Goal: Information Seeking & Learning: Check status

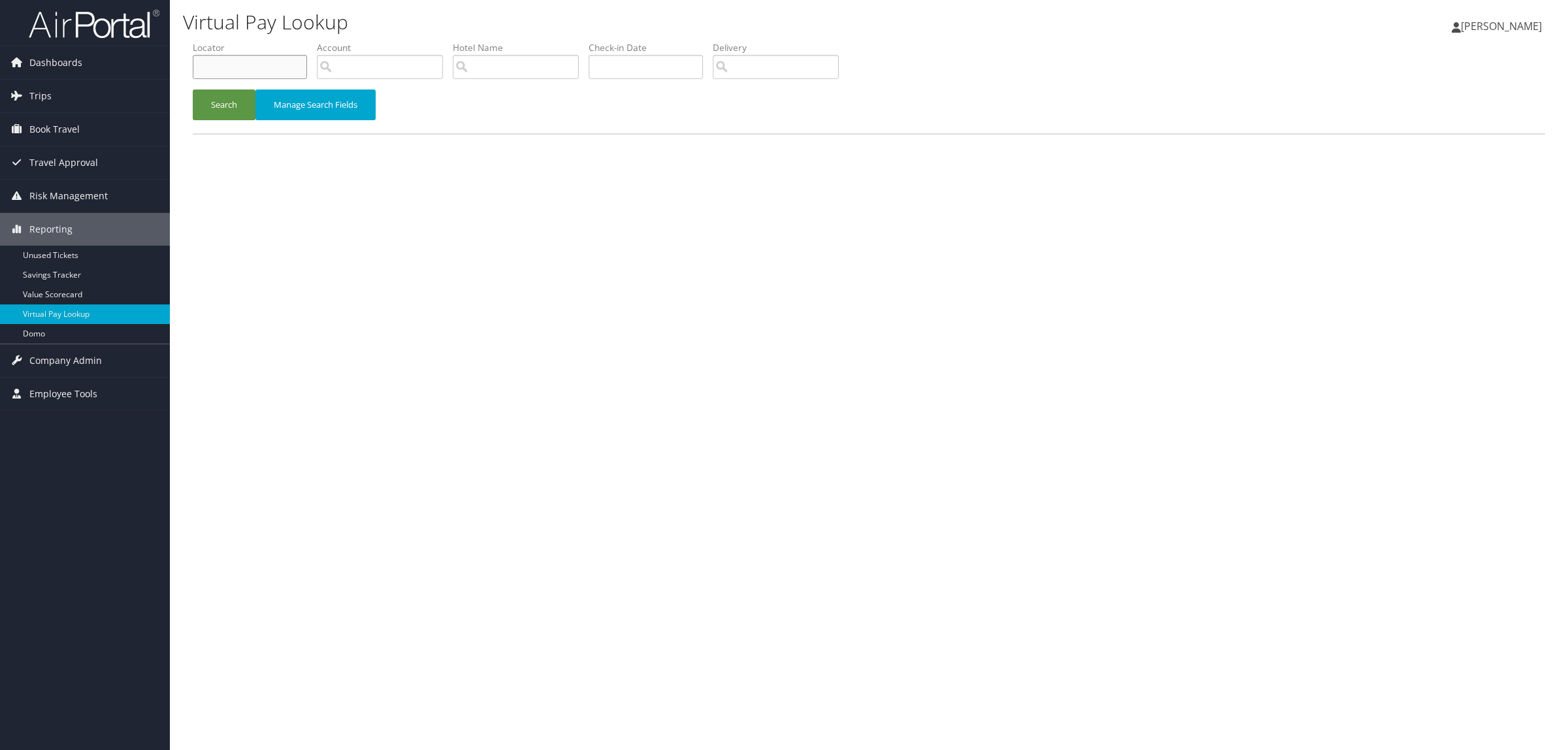
click at [244, 63] on input "text" at bounding box center [249, 67] width 114 height 24
paste input "DJFF6Y"
type input "DJFF6Y"
click at [232, 101] on button "Search" at bounding box center [223, 105] width 63 height 31
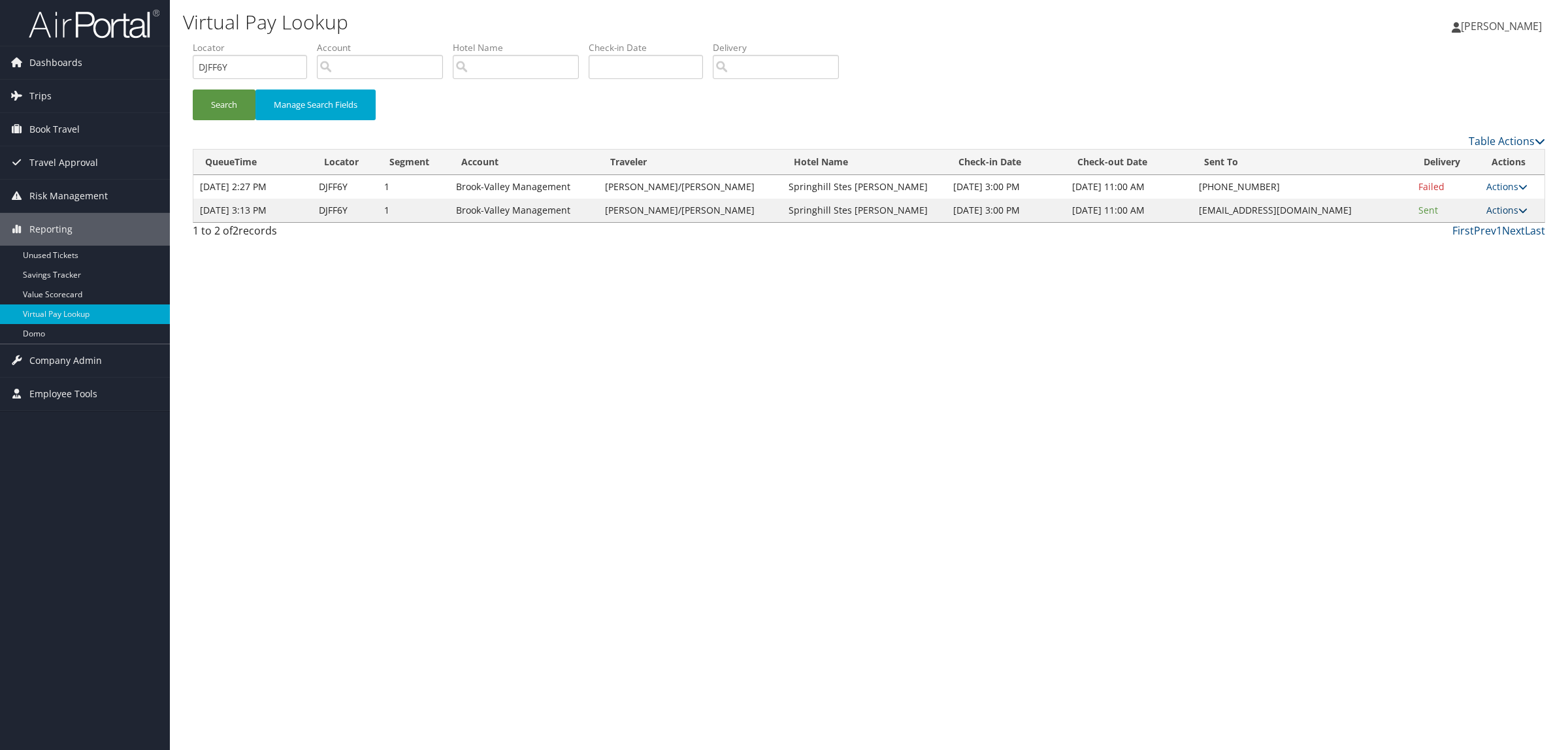
click at [1488, 208] on link "Actions" at bounding box center [1507, 210] width 41 height 13
click at [1474, 244] on link "Logs" at bounding box center [1479, 252] width 82 height 22
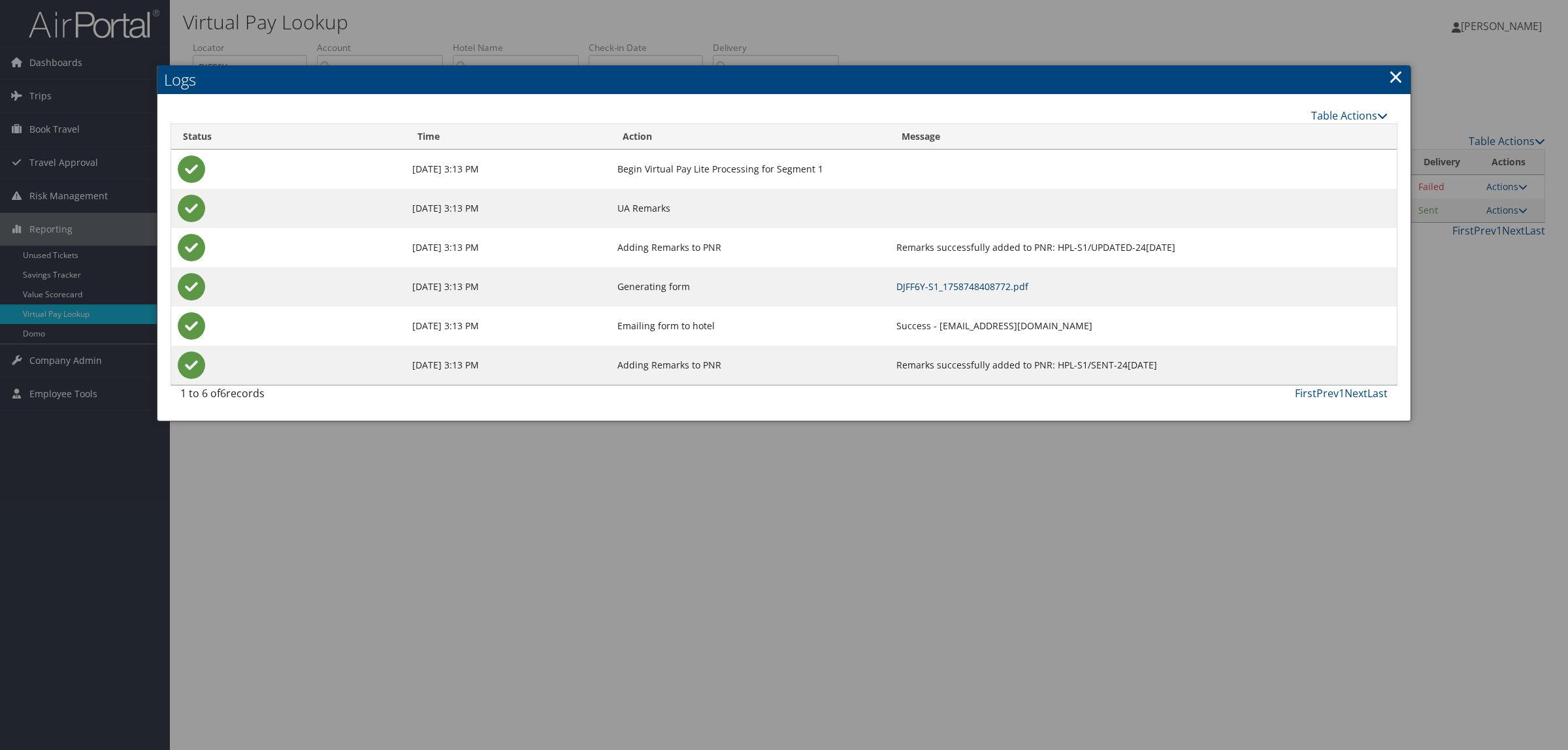
click at [896, 283] on link "DJFF6Y-S1_1758748408772.pdf" at bounding box center [962, 286] width 132 height 13
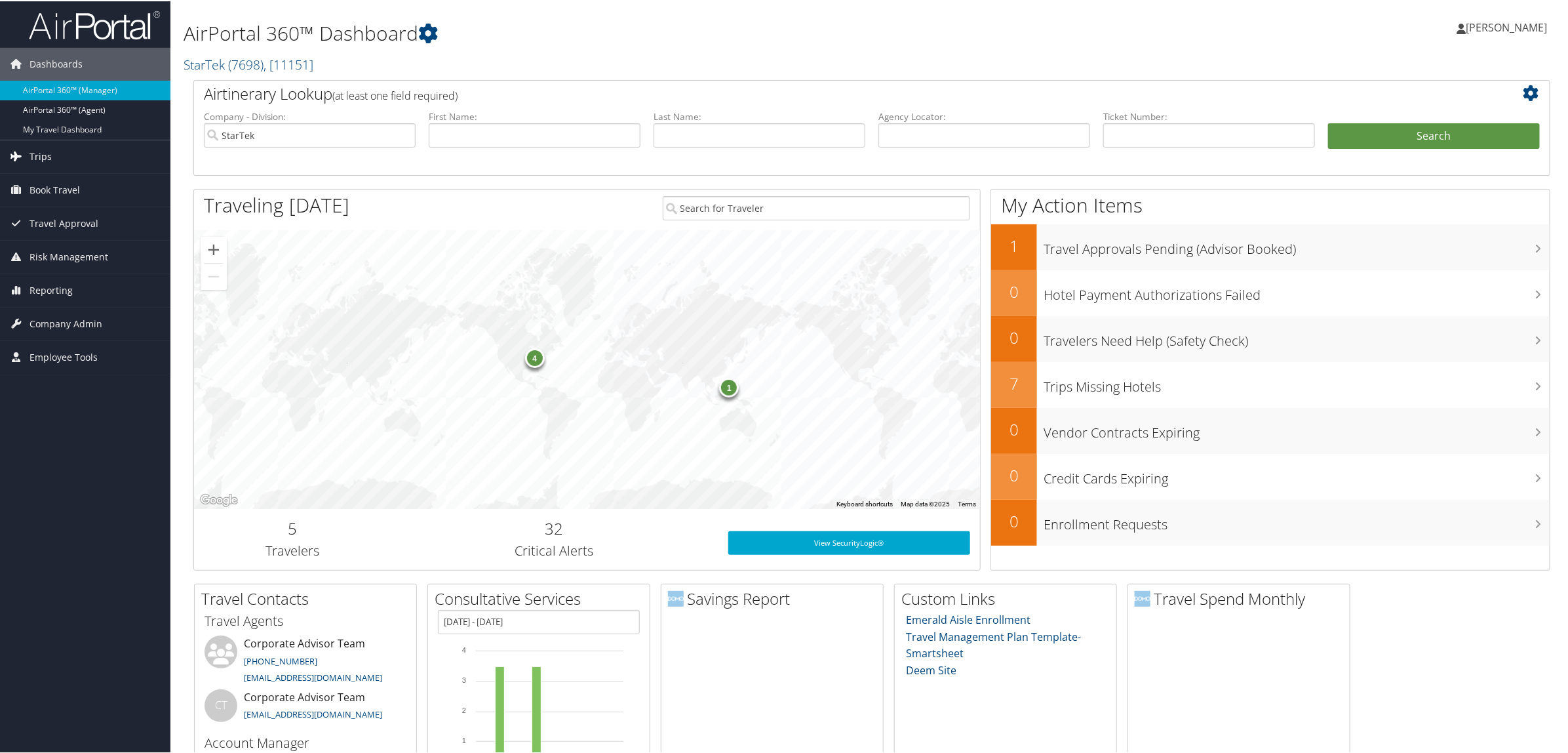
click at [73, 156] on link "Trips" at bounding box center [85, 155] width 171 height 33
click at [97, 179] on link "Airtinerary® Lookup" at bounding box center [85, 182] width 171 height 20
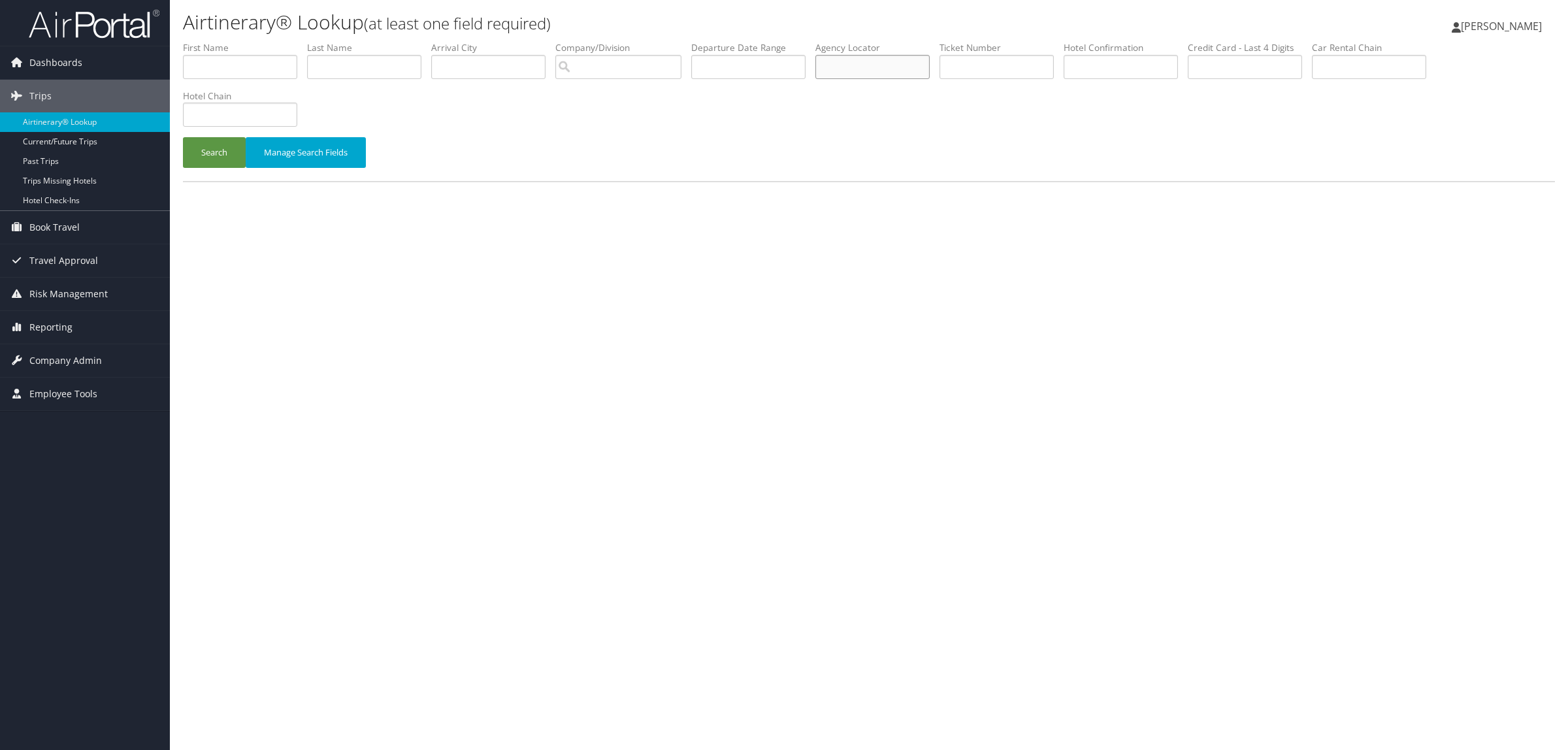
click at [881, 64] on input "text" at bounding box center [872, 67] width 114 height 24
type input "d5zrc2"
click at [183, 137] on button "Search" at bounding box center [214, 152] width 63 height 31
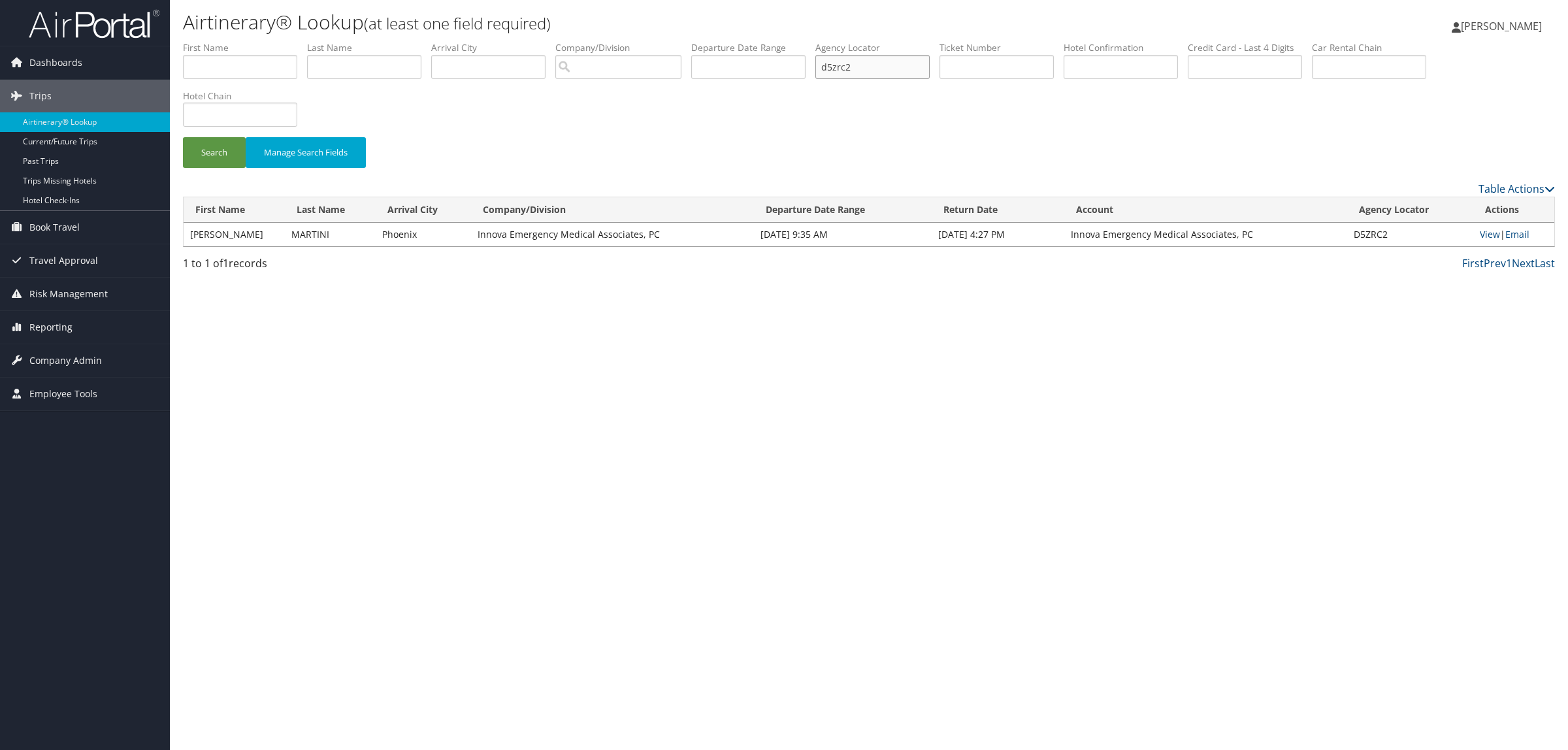
drag, startPoint x: 889, startPoint y: 67, endPoint x: 782, endPoint y: 59, distance: 107.3
click at [782, 41] on ul "First Name Last Name Departure City Arrival City Company/Division Airport/City …" at bounding box center [869, 41] width 1372 height 0
click at [1490, 229] on link "View" at bounding box center [1490, 234] width 20 height 13
type input "d5zrc2"
paste input "DFWR0G"
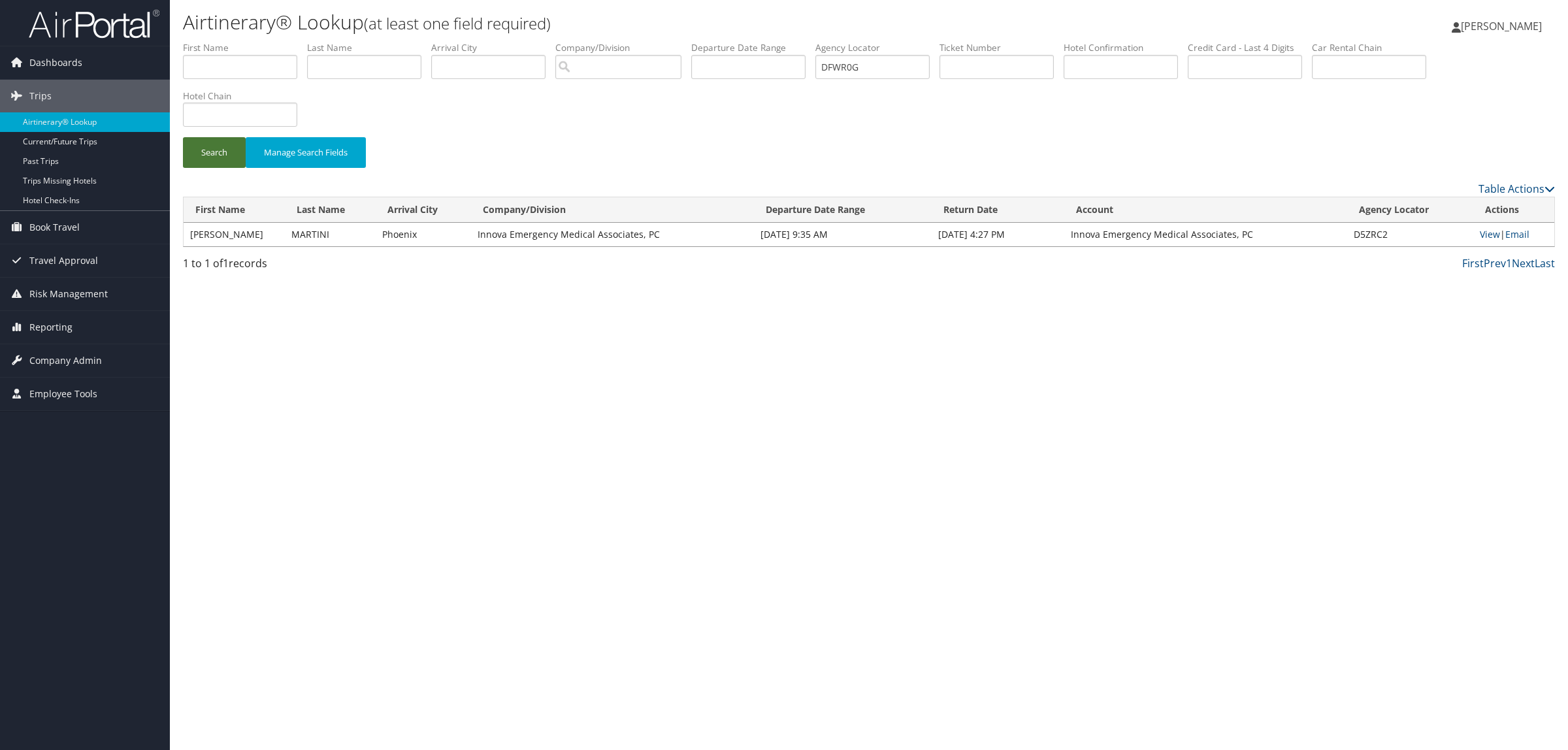
click at [220, 141] on button "Search" at bounding box center [214, 152] width 63 height 31
click at [1487, 233] on link "View" at bounding box center [1491, 234] width 20 height 13
drag, startPoint x: 822, startPoint y: 69, endPoint x: 767, endPoint y: 76, distance: 55.4
click at [767, 41] on ul "First Name Last Name Departure City Arrival City Company/Division Airport/City …" at bounding box center [869, 41] width 1372 height 0
paste input "JFC1R"
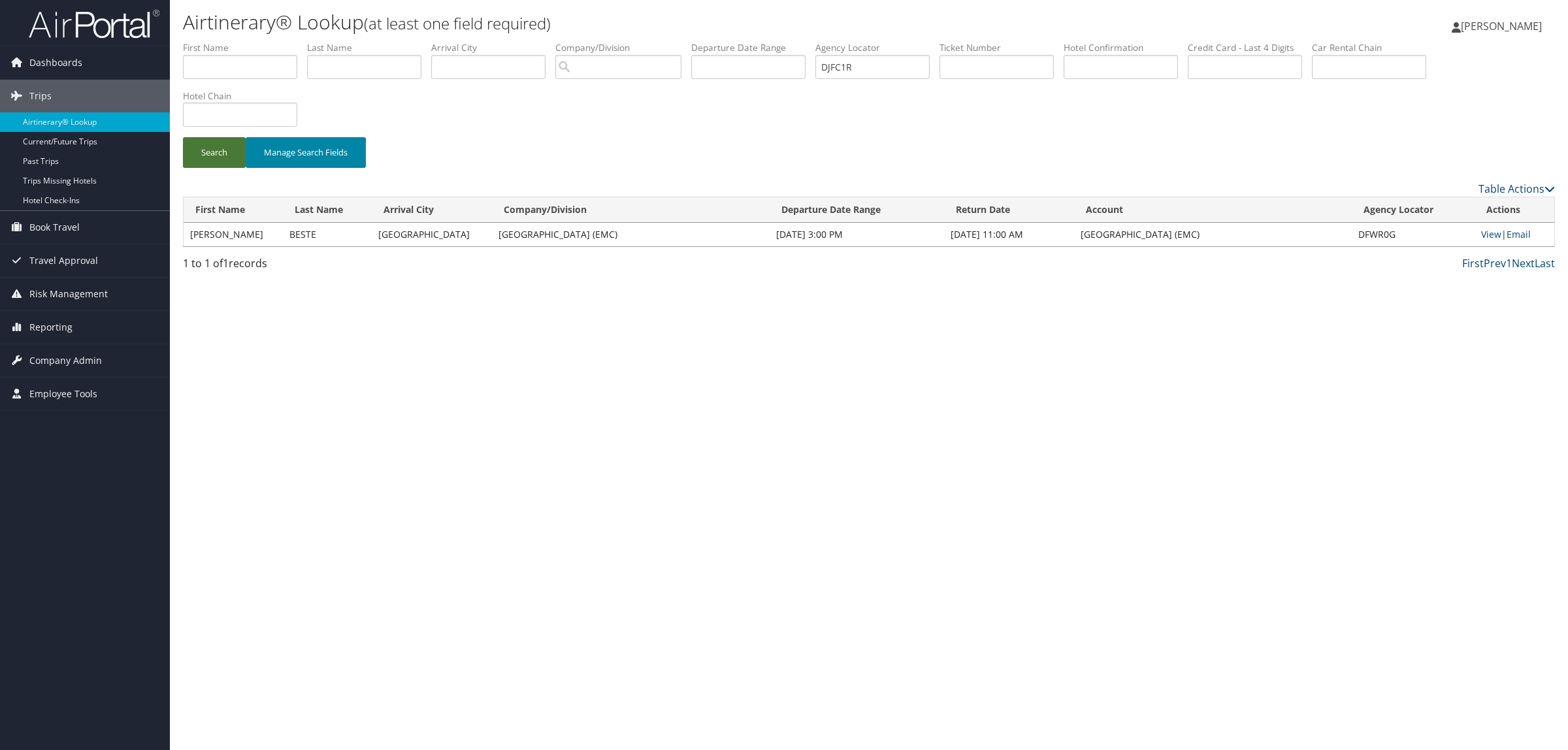
drag, startPoint x: 221, startPoint y: 146, endPoint x: 252, endPoint y: 145, distance: 31.0
click at [222, 145] on button "Search" at bounding box center [214, 152] width 63 height 31
drag, startPoint x: 895, startPoint y: 52, endPoint x: 807, endPoint y: 57, distance: 88.1
click at [807, 41] on ul "First Name Last Name Departure City Arrival City Company/Division Airport/City …" at bounding box center [869, 41] width 1372 height 0
paste input "F6Y"
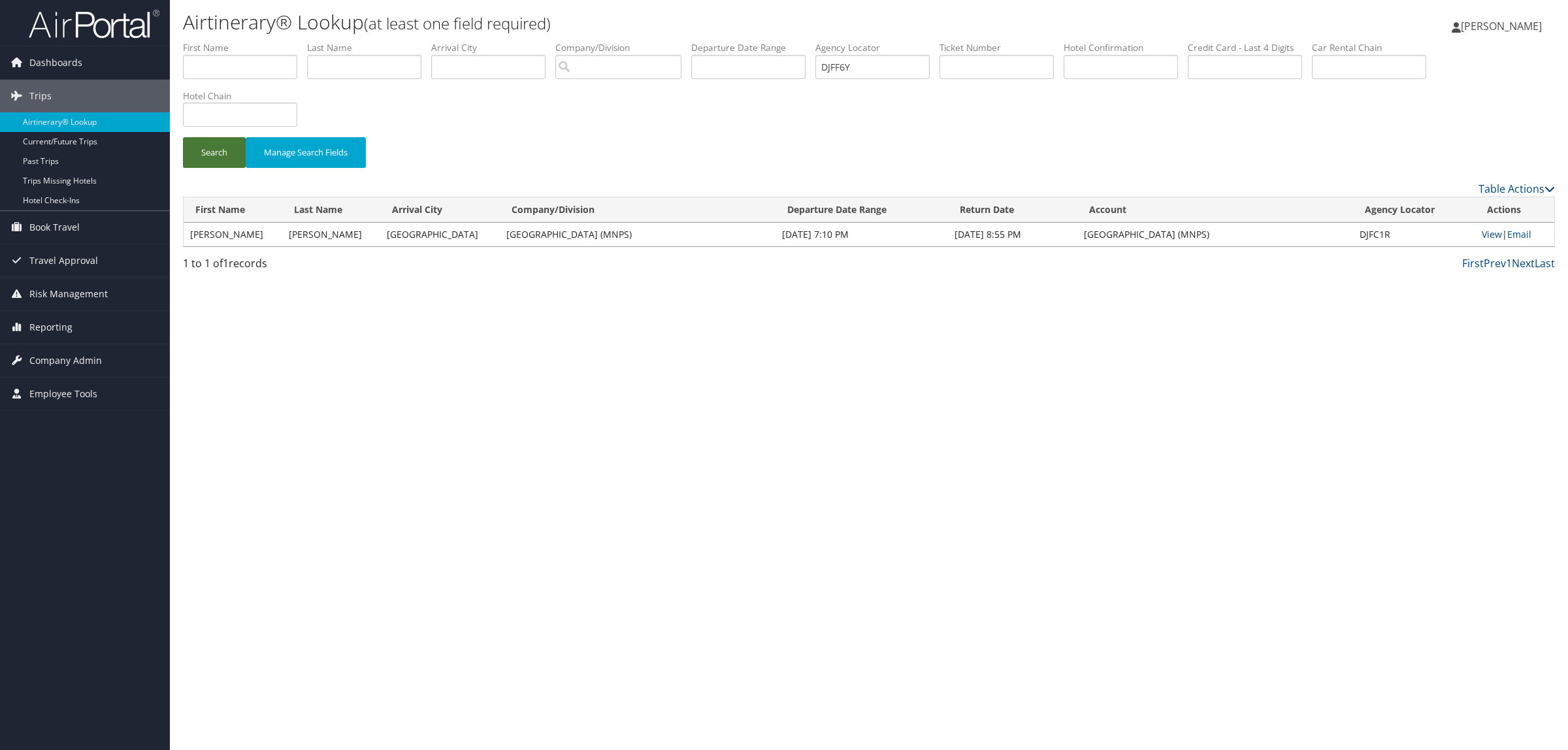
click at [208, 156] on button "Search" at bounding box center [214, 152] width 63 height 31
click at [1495, 233] on link "View" at bounding box center [1492, 234] width 20 height 13
drag, startPoint x: 877, startPoint y: 65, endPoint x: 811, endPoint y: 61, distance: 66.1
click at [811, 41] on ul "First Name Last Name Departure City Arrival City Company/Division Airport/City …" at bounding box center [869, 41] width 1372 height 0
paste input "1N0B"
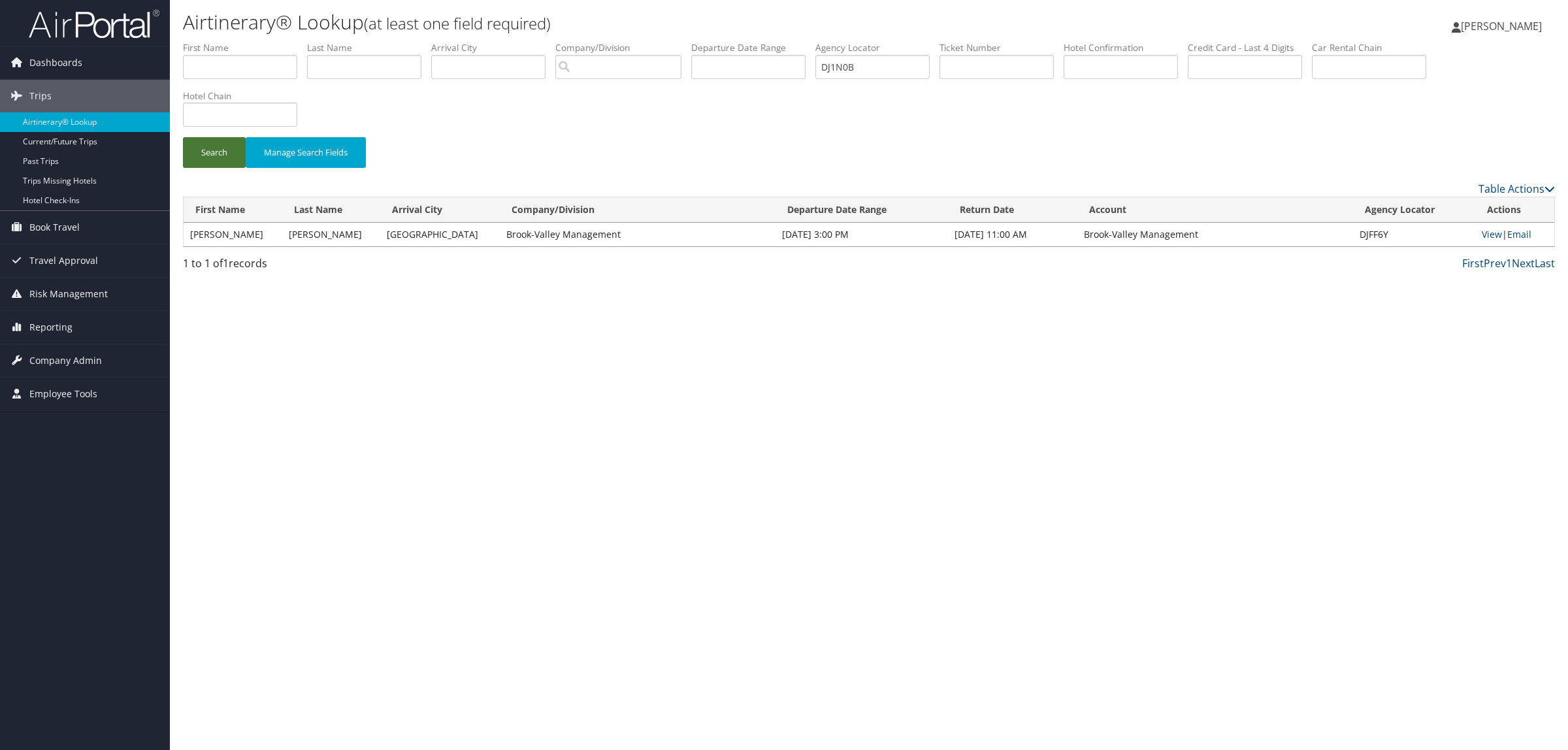
click at [220, 154] on button "Search" at bounding box center [214, 152] width 63 height 31
click at [1492, 229] on link "View" at bounding box center [1492, 234] width 20 height 13
click at [880, 74] on input "DJ1N0B" at bounding box center [872, 67] width 114 height 24
drag, startPoint x: 881, startPoint y: 66, endPoint x: 792, endPoint y: 78, distance: 89.8
click at [792, 41] on ul "First Name Last Name Departure City Arrival City Company/Division Airport/City …" at bounding box center [869, 41] width 1372 height 0
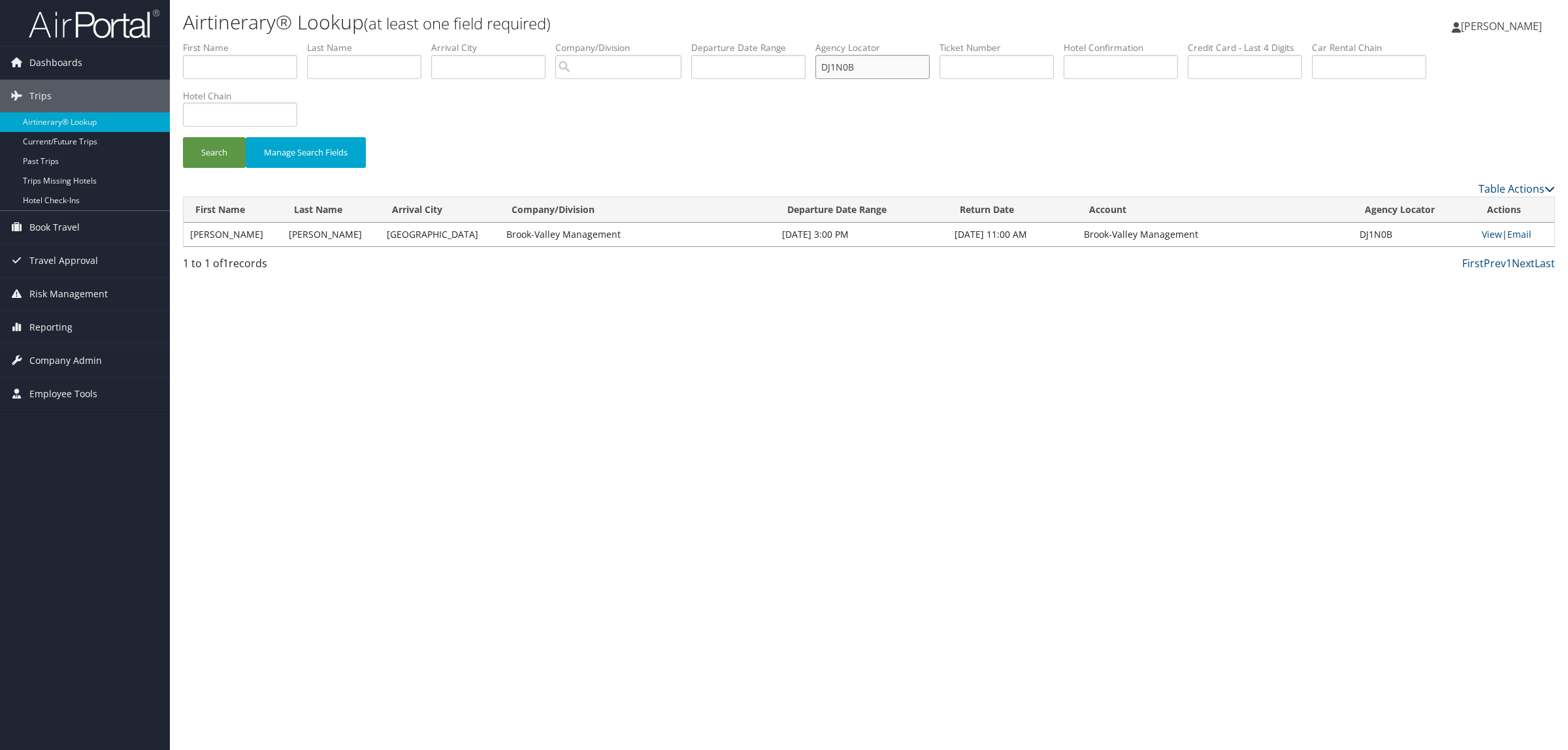
paste input "FF6Y"
type input "DJFF6Y"
click at [220, 154] on button "Search" at bounding box center [214, 152] width 63 height 31
click at [222, 51] on label "First Name" at bounding box center [245, 47] width 124 height 13
click at [231, 67] on input "text" at bounding box center [240, 67] width 114 height 24
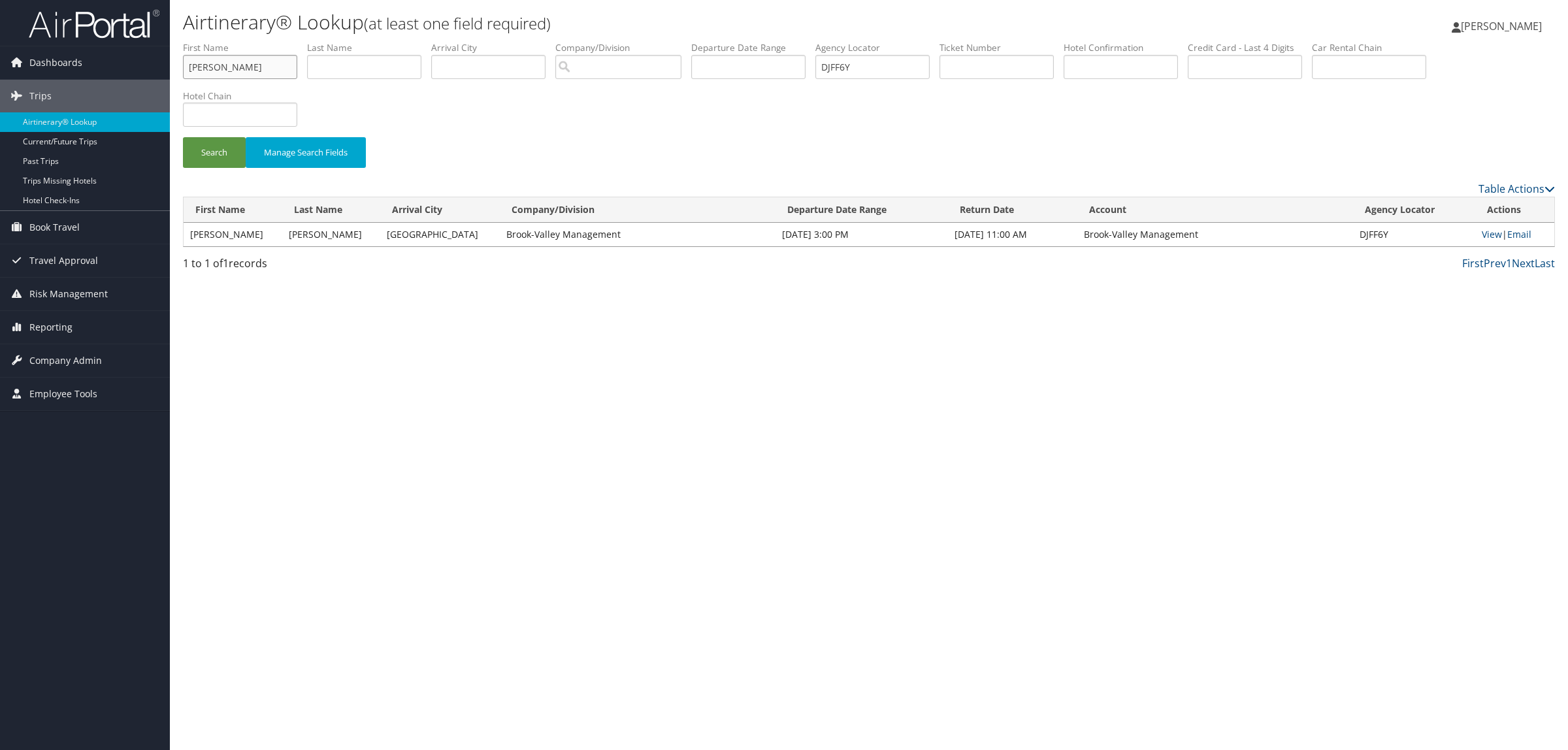
type input "rainey"
type input "mcfadden"
drag, startPoint x: 497, startPoint y: 86, endPoint x: 392, endPoint y: 108, distance: 107.3
click at [401, 106] on form "First Name rainey Last Name mcfadden Departure City Arrival City Company/Divisi…" at bounding box center [869, 111] width 1372 height 140
click at [183, 137] on button "Search" at bounding box center [214, 152] width 63 height 31
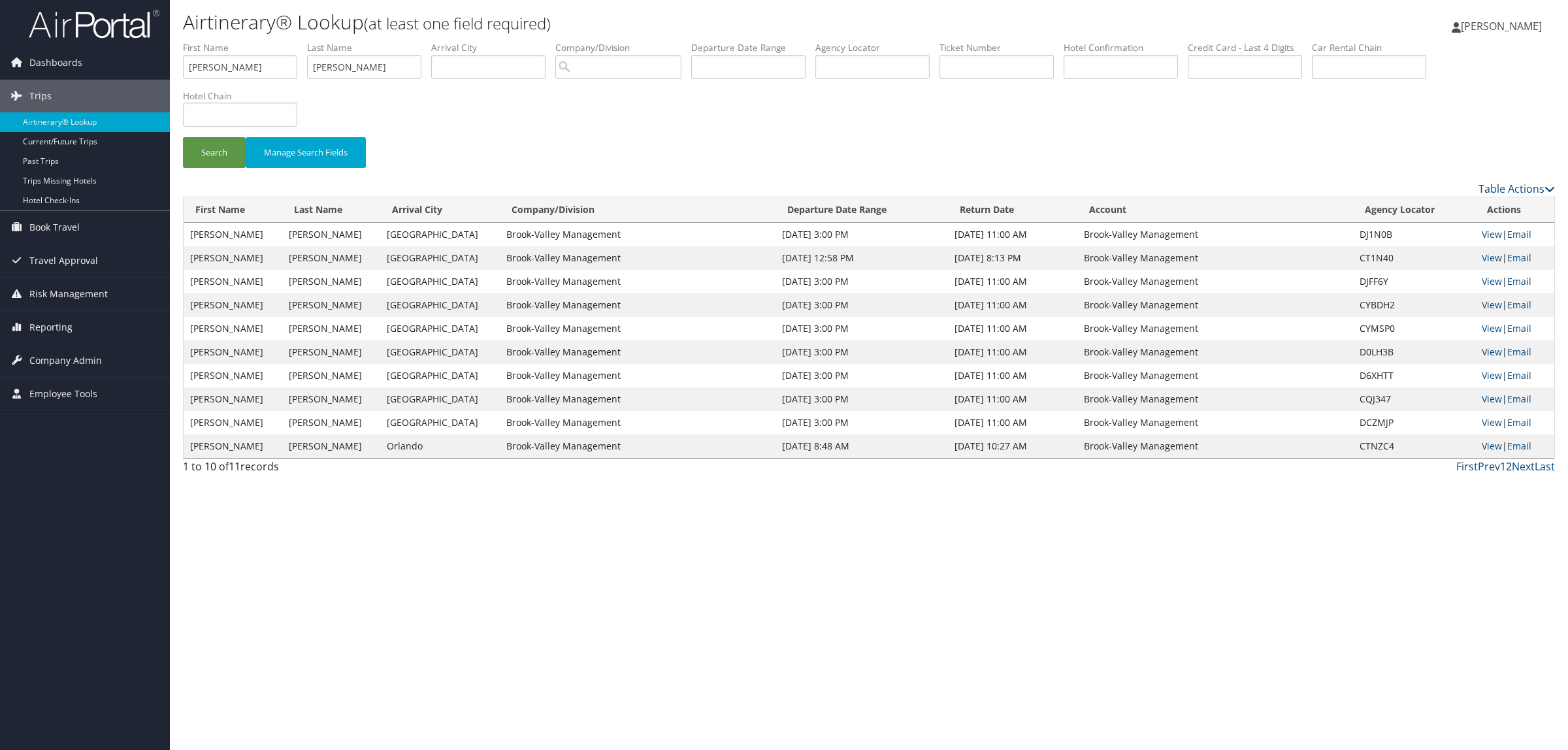
click at [1507, 467] on link "2" at bounding box center [1509, 467] width 6 height 14
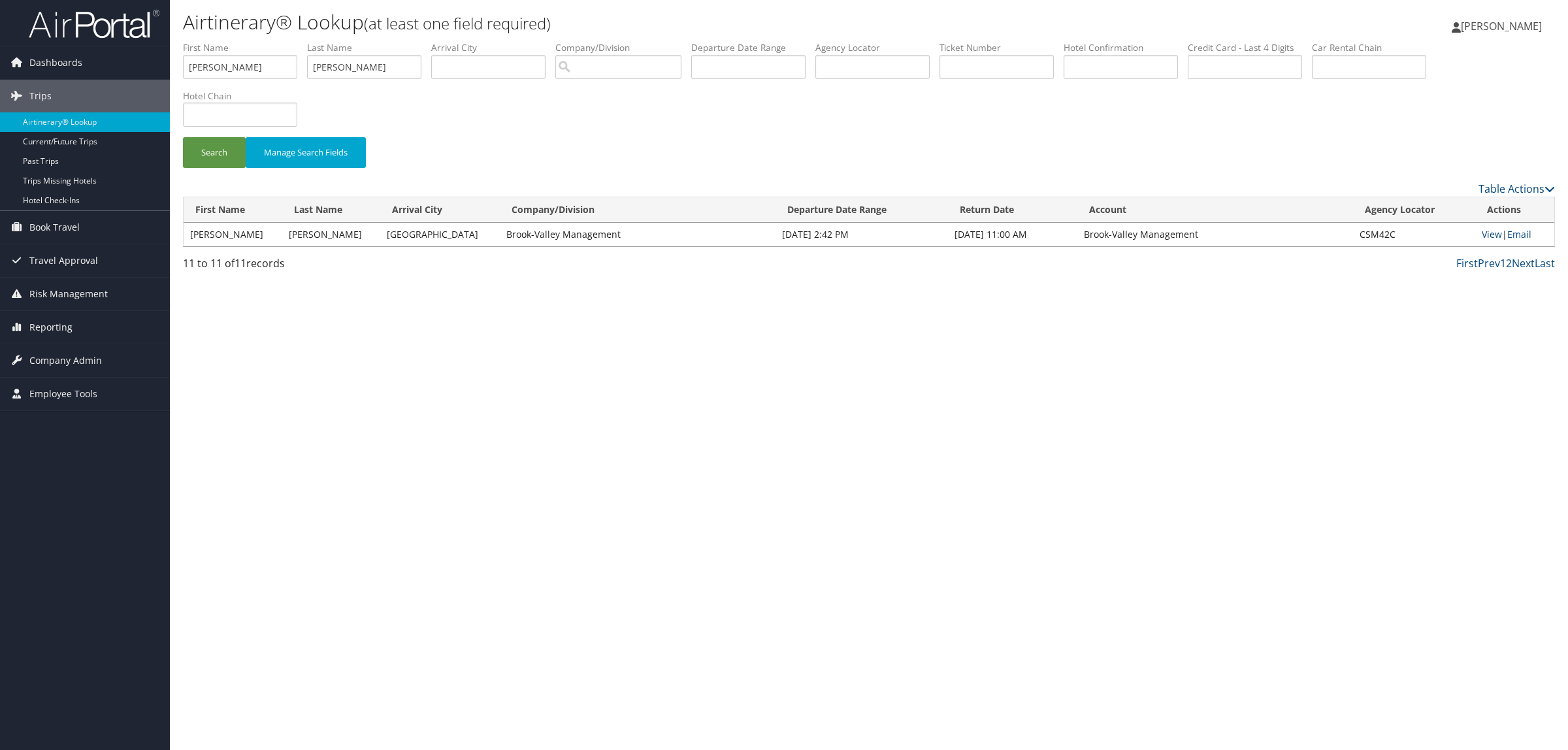
click at [1501, 266] on link "1" at bounding box center [1503, 264] width 6 height 14
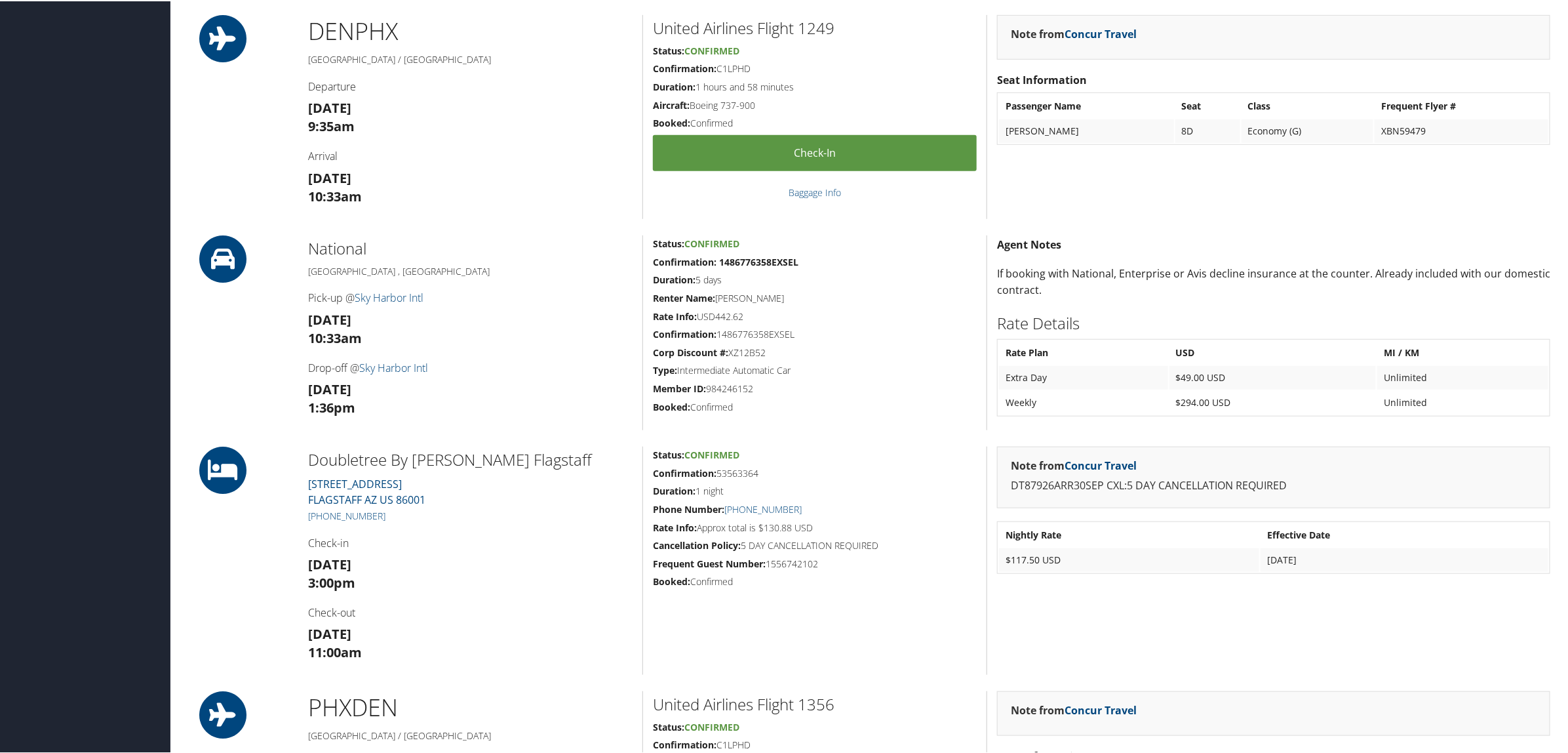
scroll to position [492, 0]
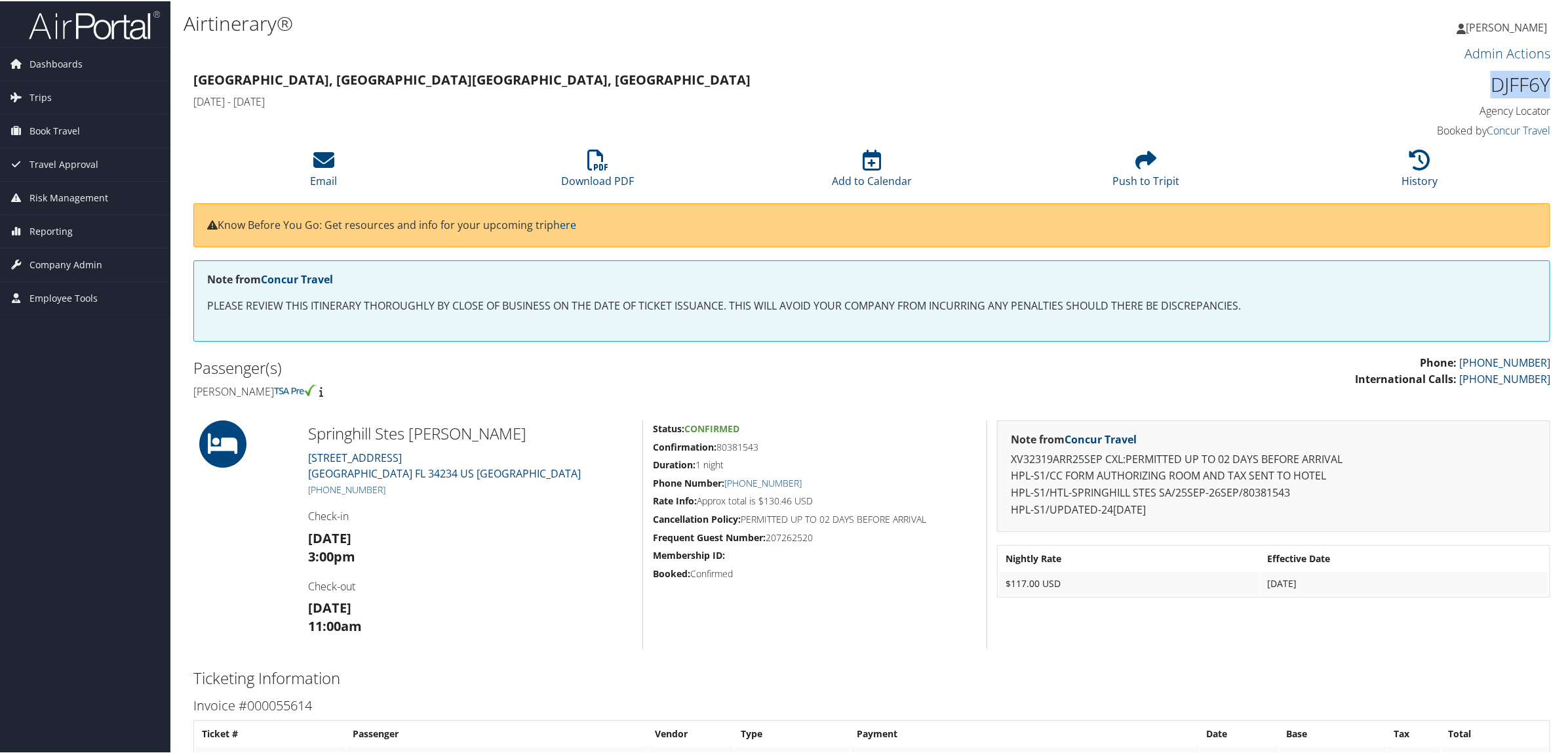
drag, startPoint x: 1479, startPoint y: 85, endPoint x: 1547, endPoint y: 95, distance: 68.7
click at [1547, 95] on div "DJFF6Y Agency Locator Agency Locator DJFF6Y Booked by Concur Travel Booked by C…" at bounding box center [1388, 104] width 344 height 75
copy h1 "DJFF6Y"
drag, startPoint x: 359, startPoint y: 492, endPoint x: 325, endPoint y: 490, distance: 34.1
click at [325, 490] on h5 "+1 (941) 358-3385" at bounding box center [470, 489] width 325 height 13
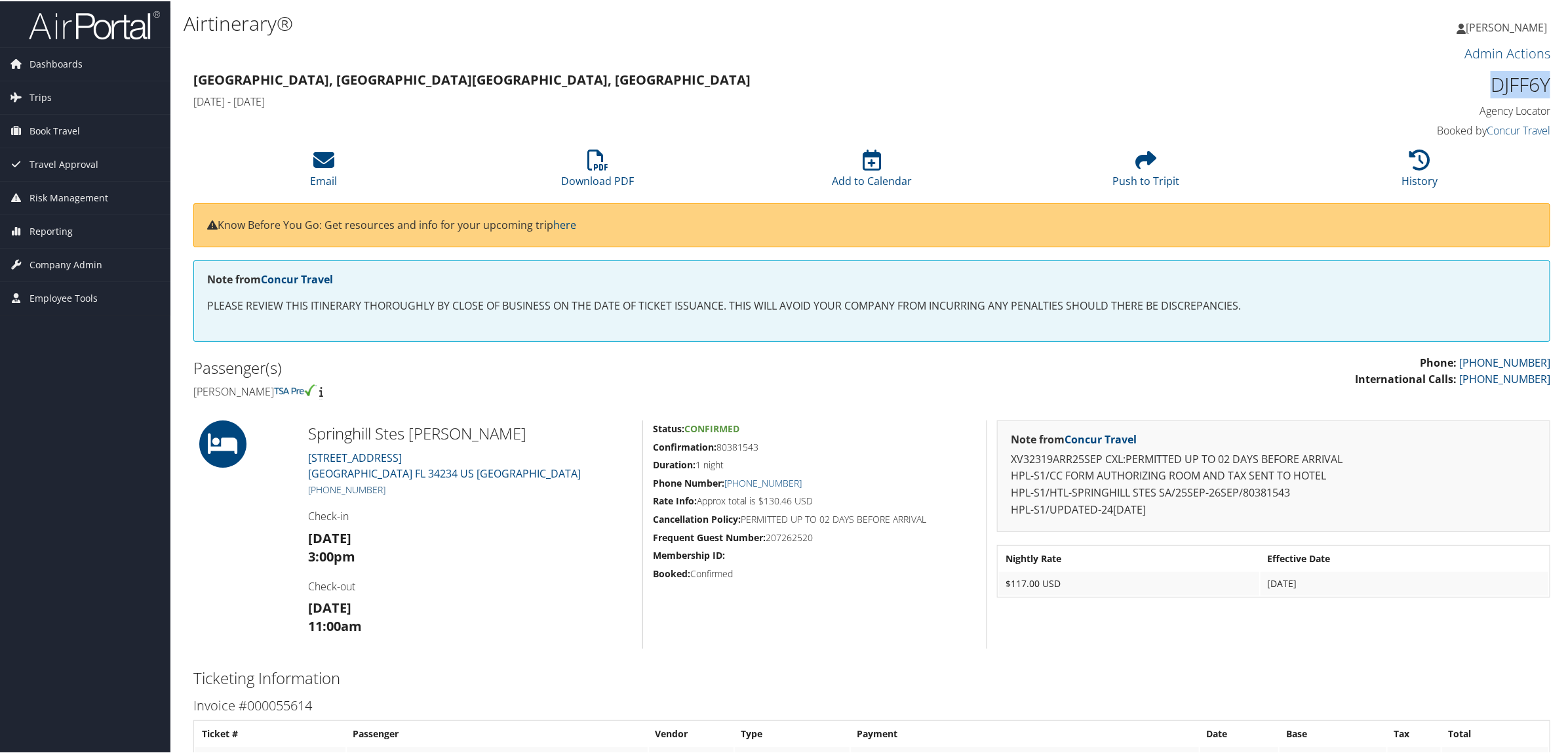
copy link "941) 358-3385"
drag, startPoint x: 1487, startPoint y: 83, endPoint x: 1512, endPoint y: 85, distance: 25.1
click at [1541, 94] on h1 "DJFF6Y" at bounding box center [1388, 83] width 325 height 28
copy h1 "DJFF6Y"
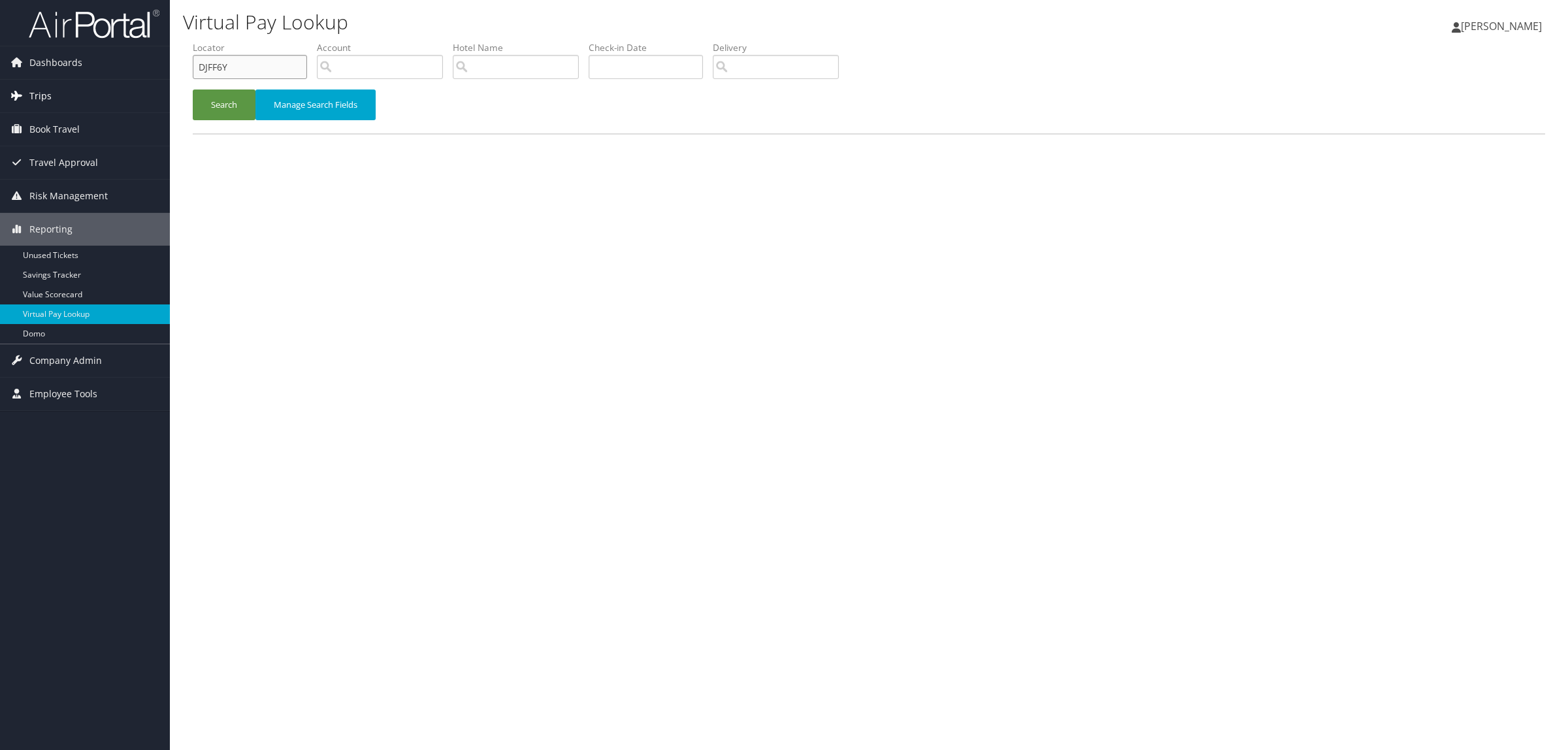
drag, startPoint x: 268, startPoint y: 63, endPoint x: 43, endPoint y: 96, distance: 227.4
click at [43, 96] on div "Dashboards AirPortal 360™ (Manager) AirPortal 360™ (Agent) My Travel Dashboard …" at bounding box center [784, 375] width 1568 height 750
paste input "KWG7S"
click at [240, 96] on button "Search" at bounding box center [223, 105] width 63 height 31
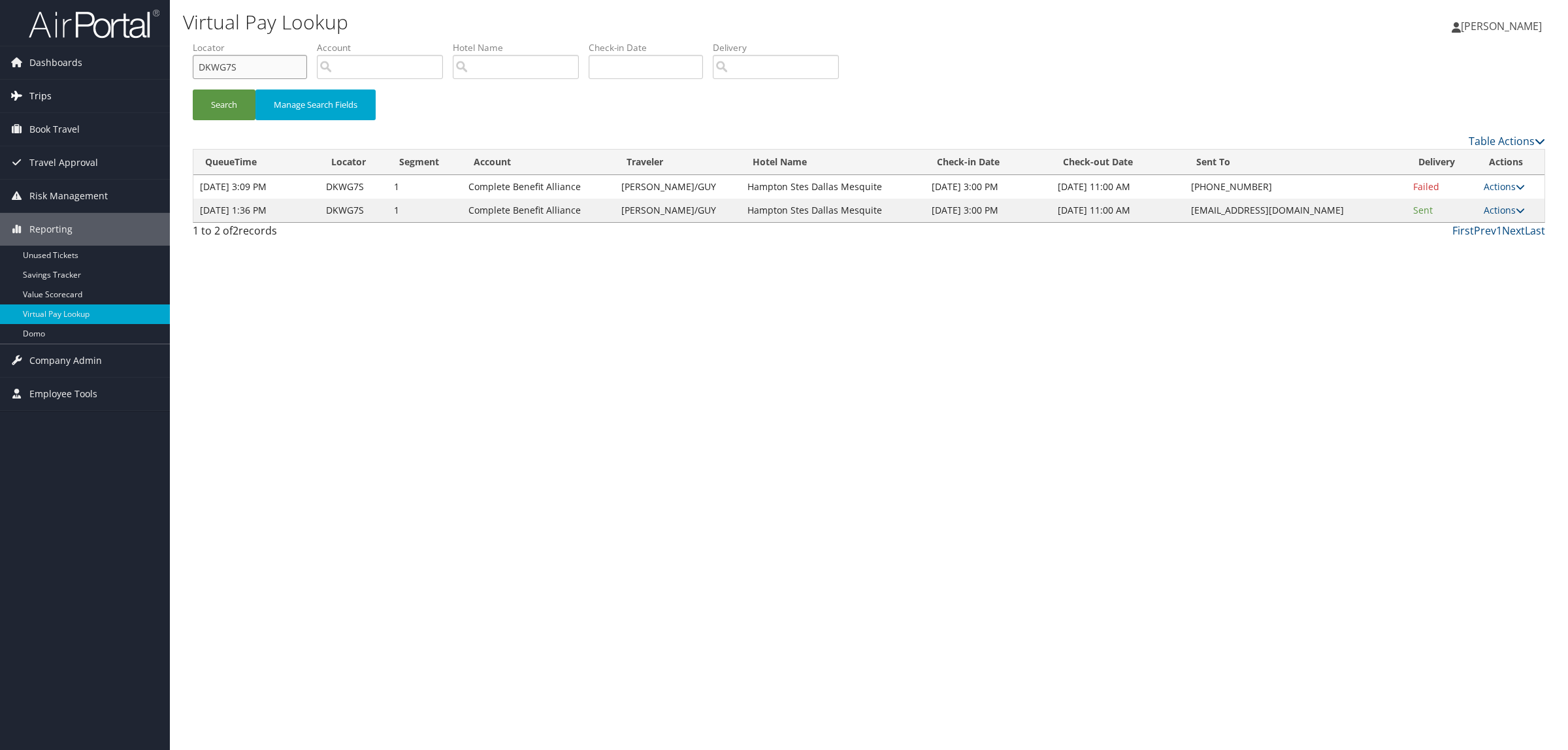
drag, startPoint x: 254, startPoint y: 74, endPoint x: 31, endPoint y: 89, distance: 223.5
click at [31, 89] on div "Dashboards AirPortal 360™ (Manager) AirPortal 360™ (Agent) My Travel Dashboard …" at bounding box center [784, 375] width 1568 height 750
paste input "FWR0G"
type input "DFWR0G"
click at [240, 106] on button "Search" at bounding box center [223, 105] width 63 height 31
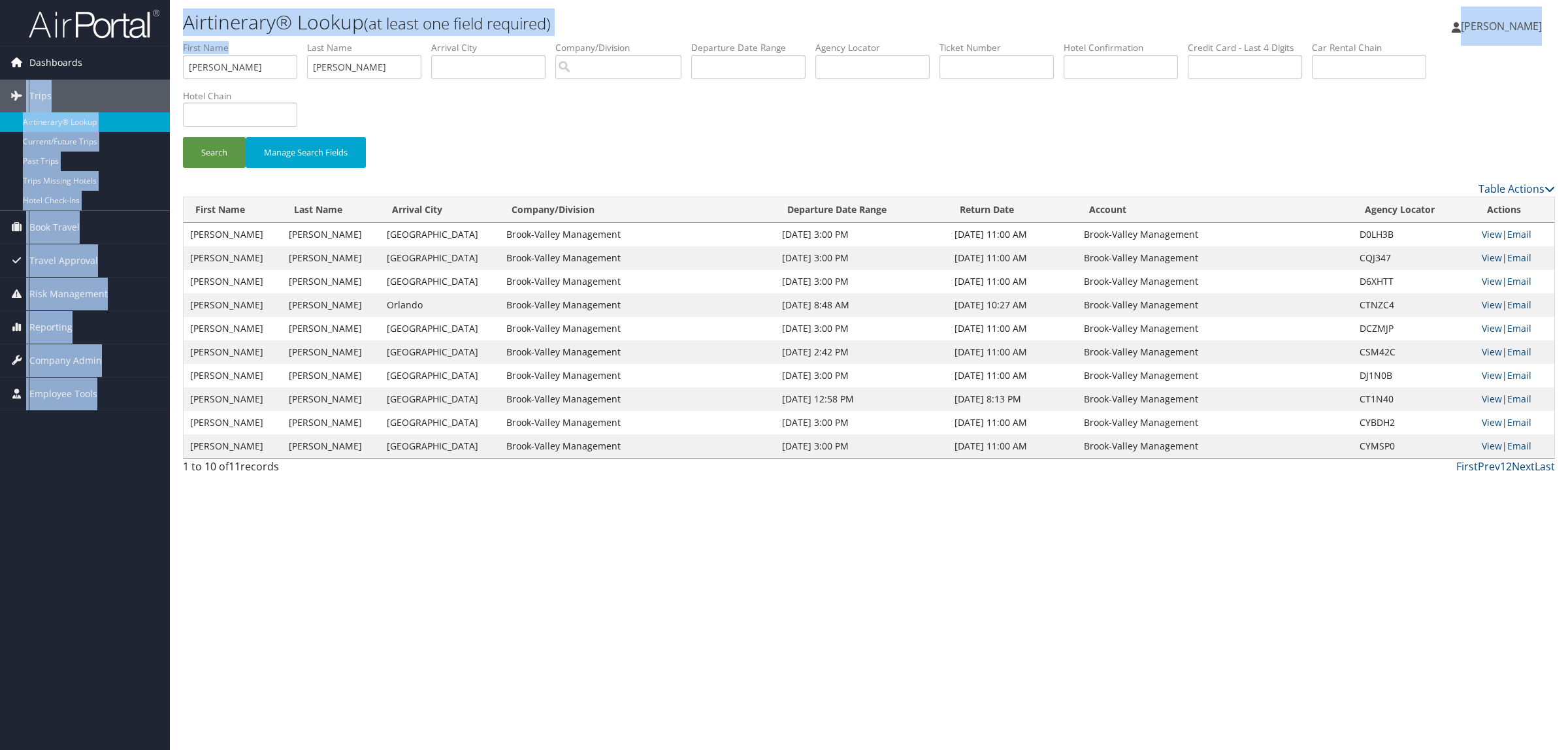
drag, startPoint x: 246, startPoint y: 80, endPoint x: 138, endPoint y: 77, distance: 108.0
click at [138, 77] on div "Dashboards AirPortal 360™ (Manager) AirPortal 360™ (Agent) My Travel Dashboard …" at bounding box center [784, 375] width 1568 height 750
click at [244, 74] on input "[PERSON_NAME]" at bounding box center [240, 67] width 114 height 24
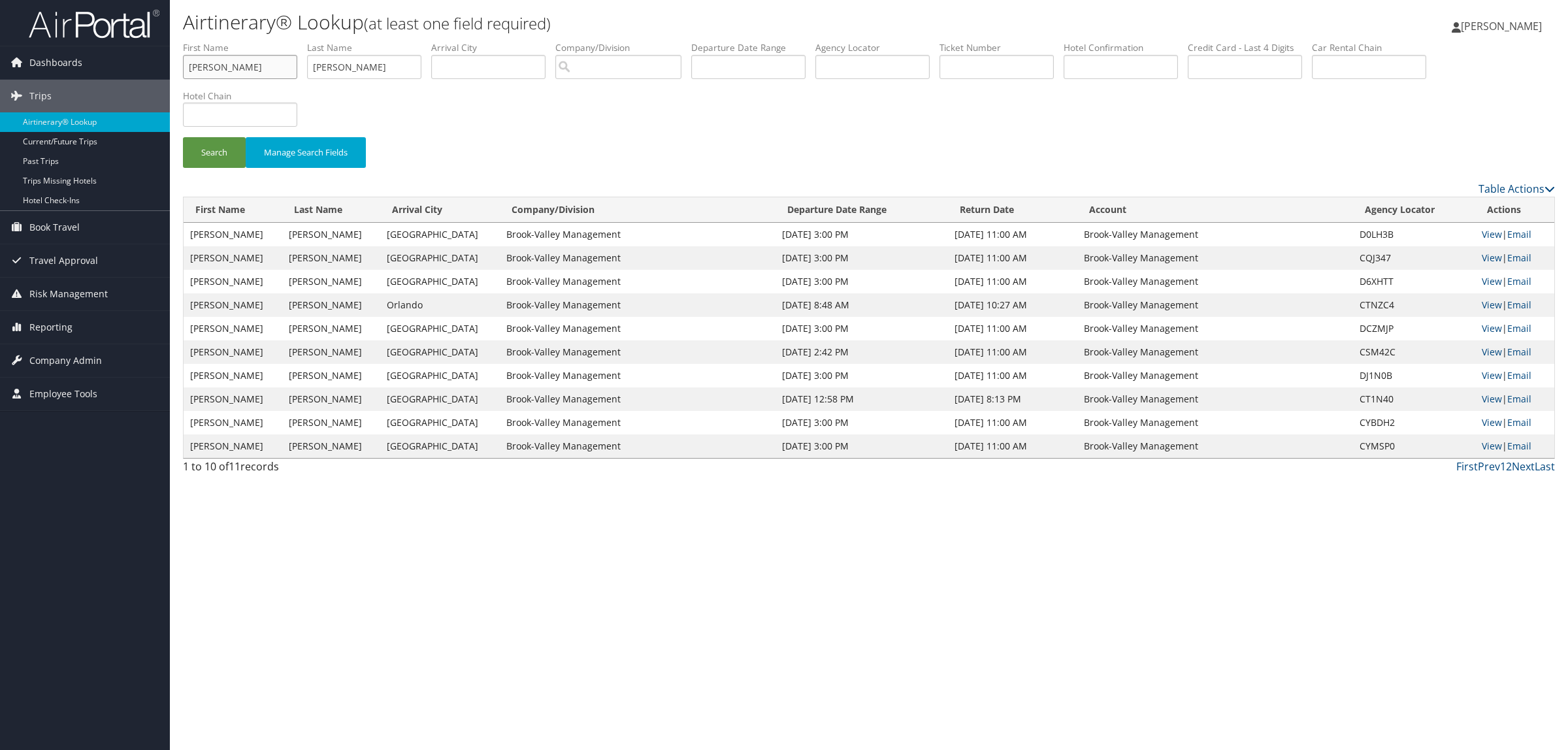
drag, startPoint x: 106, startPoint y: 34, endPoint x: 0, endPoint y: 26, distance: 106.3
click at [0, 25] on div "Dashboards AirPortal 360™ (Manager) AirPortal 360™ (Agent) My Travel Dashboard …" at bounding box center [784, 375] width 1568 height 750
drag, startPoint x: 366, startPoint y: 62, endPoint x: 231, endPoint y: 80, distance: 136.2
click at [138, 96] on div "Dashboards AirPortal 360™ (Manager) AirPortal 360™ (Agent) My Travel Dashboard …" at bounding box center [784, 375] width 1568 height 750
paste input "DKWJ02"
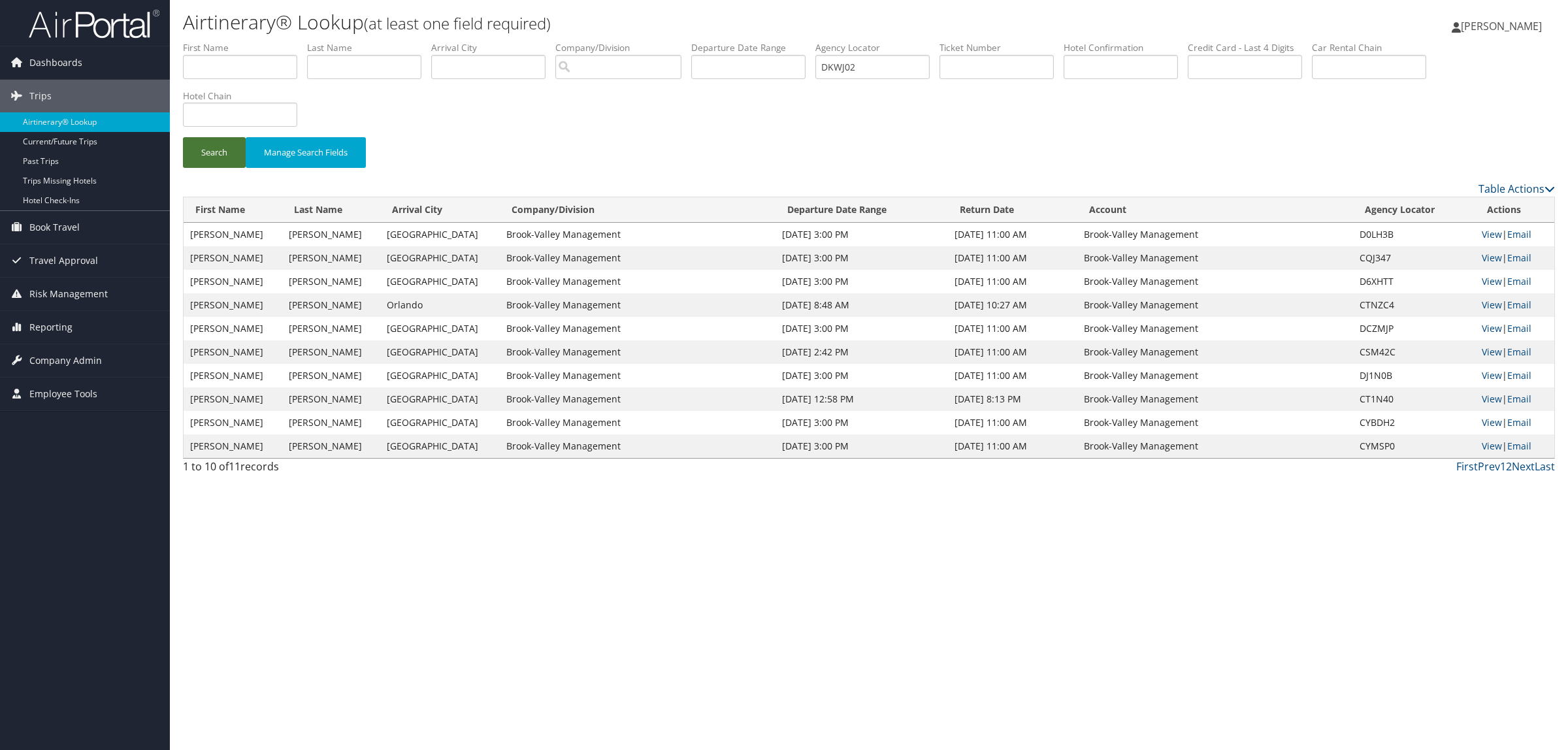
click at [204, 155] on button "Search" at bounding box center [214, 152] width 63 height 31
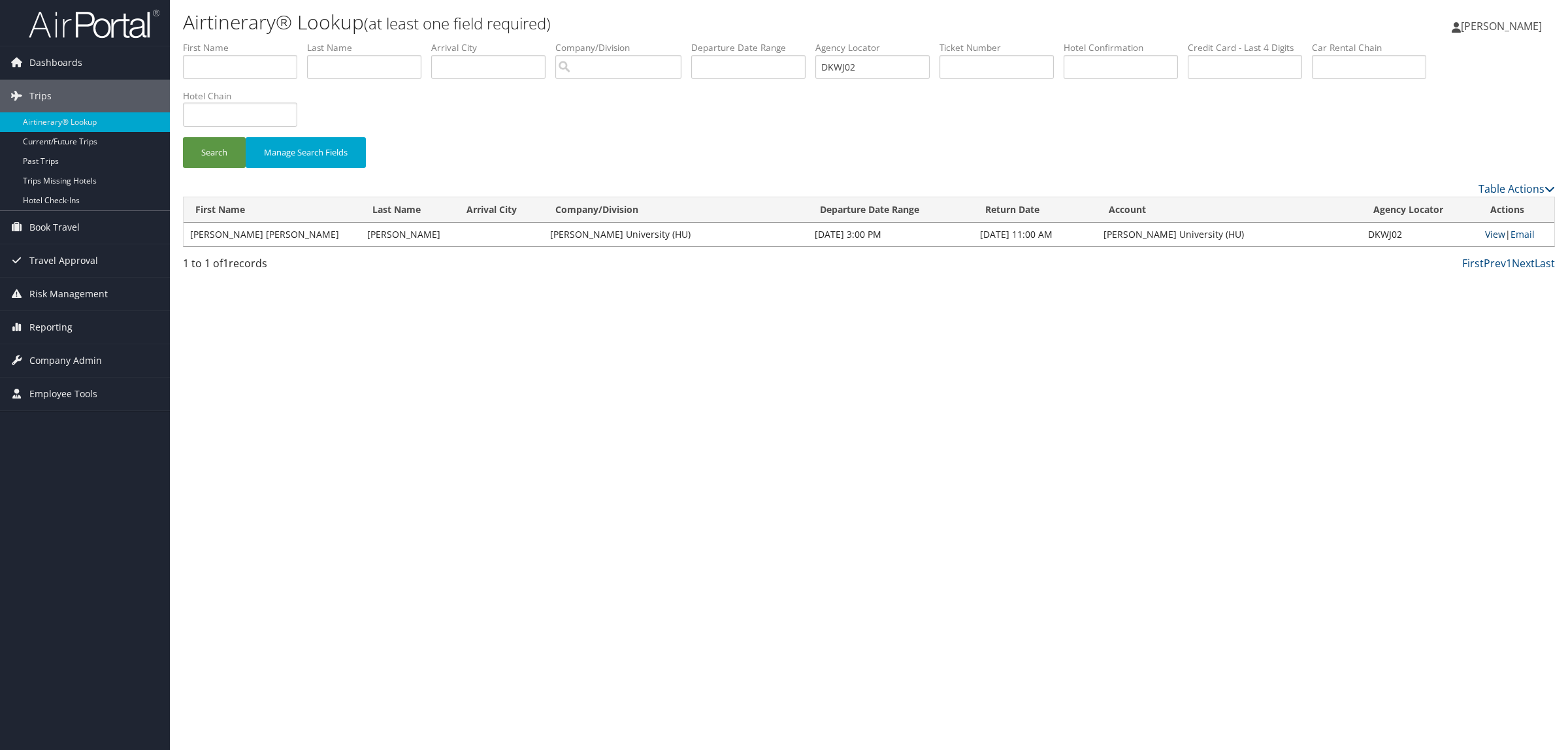
click at [1493, 237] on link "View" at bounding box center [1495, 234] width 20 height 13
drag, startPoint x: 913, startPoint y: 59, endPoint x: 596, endPoint y: 107, distance: 320.6
click at [604, 107] on form "First Name Last Name Departure City Arrival City Company/Division Airport/City …" at bounding box center [869, 111] width 1372 height 140
paste input "GR5"
click at [191, 154] on button "Search" at bounding box center [214, 152] width 63 height 31
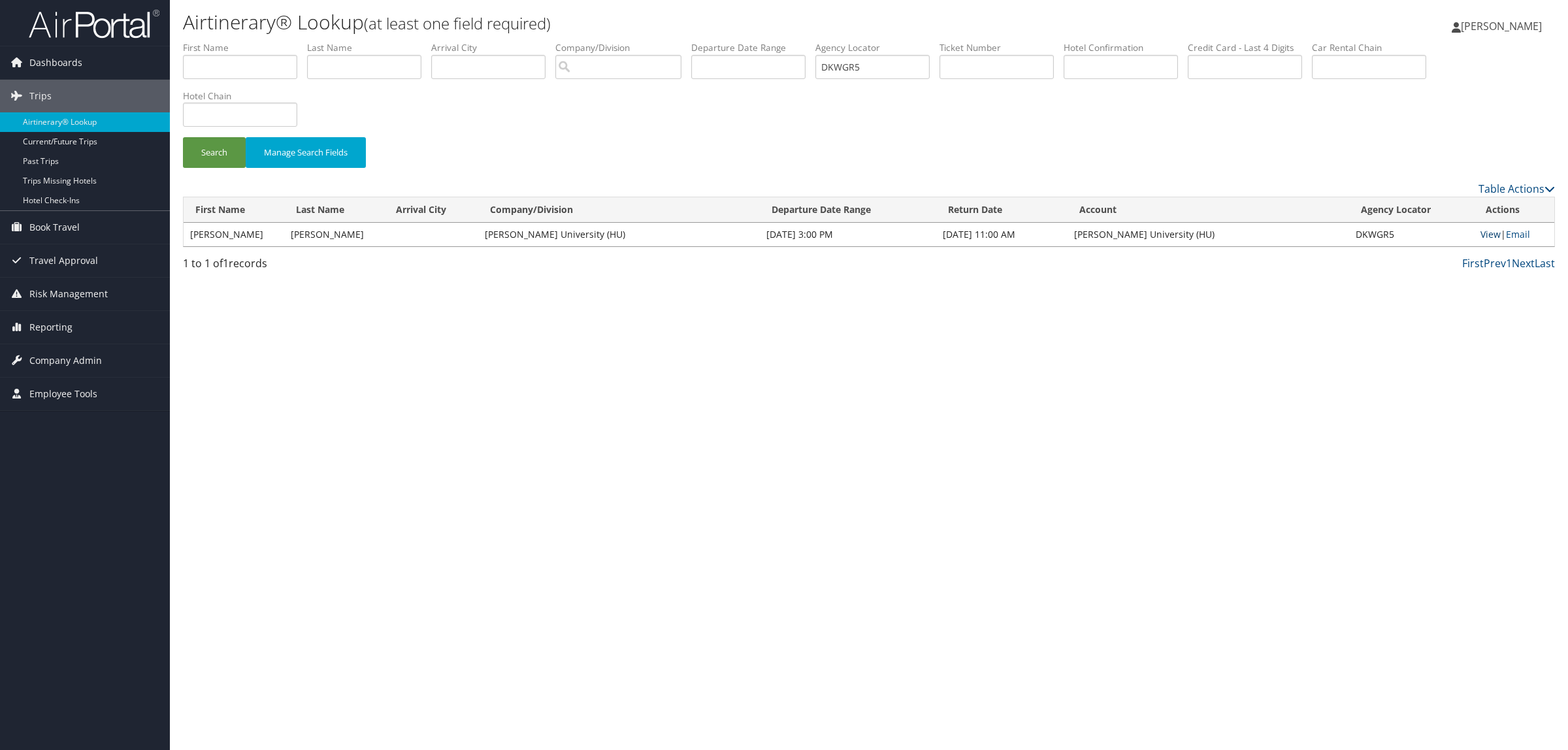
click at [1495, 230] on link "View" at bounding box center [1491, 234] width 20 height 13
drag, startPoint x: 187, startPoint y: 237, endPoint x: 247, endPoint y: 243, distance: 60.3
click at [247, 243] on td "[PERSON_NAME]" at bounding box center [234, 235] width 101 height 24
copy td "[PERSON_NAME]"
drag, startPoint x: 279, startPoint y: 237, endPoint x: 320, endPoint y: 239, distance: 41.0
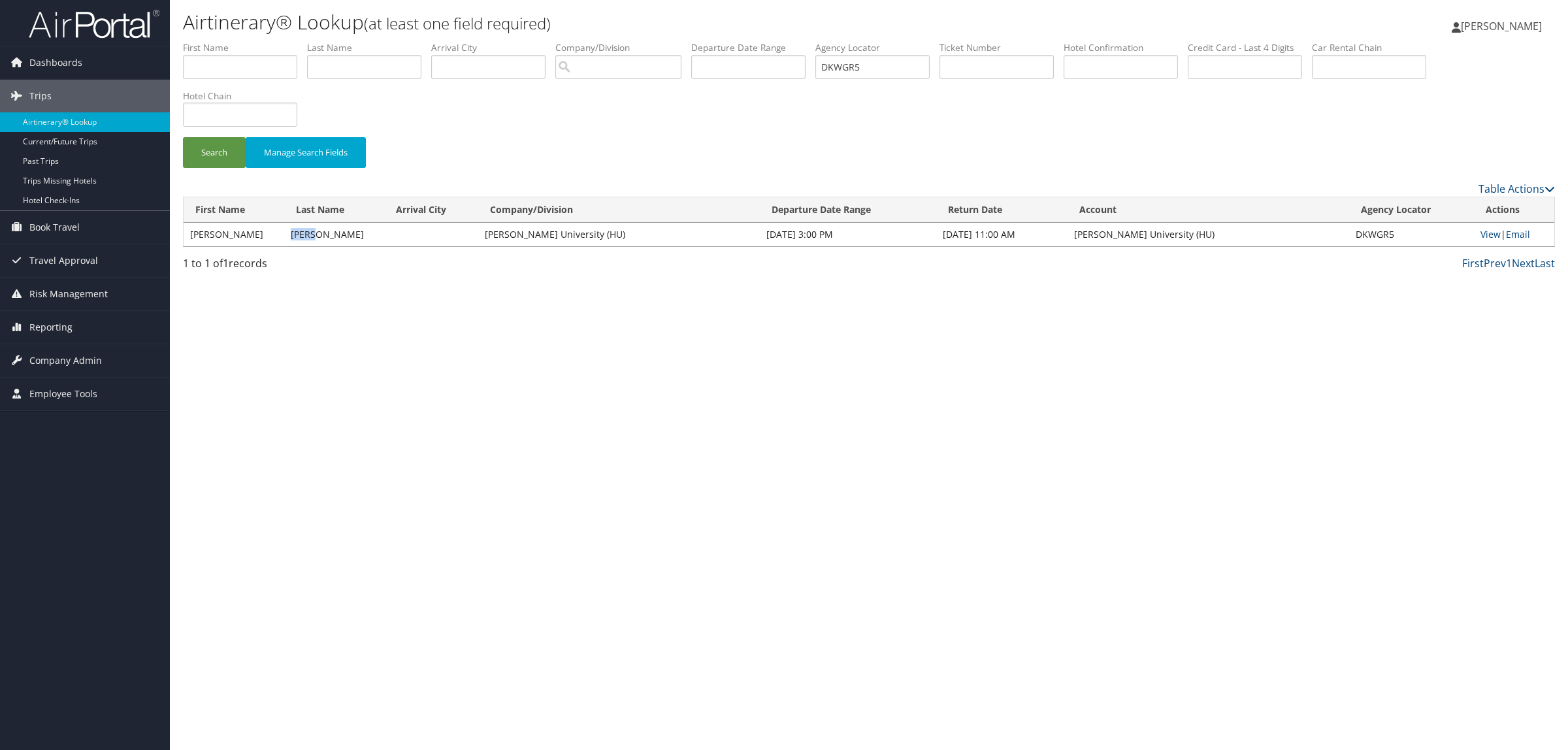
click at [320, 239] on td "[PERSON_NAME]" at bounding box center [334, 235] width 101 height 24
copy td "[PERSON_NAME]"
drag, startPoint x: 888, startPoint y: 73, endPoint x: 821, endPoint y: 65, distance: 67.5
click at [821, 41] on ul "First Name Last Name Departure City Arrival City Company/Division Airport/City …" at bounding box center [869, 41] width 1372 height 0
paste input "J2NYJ"
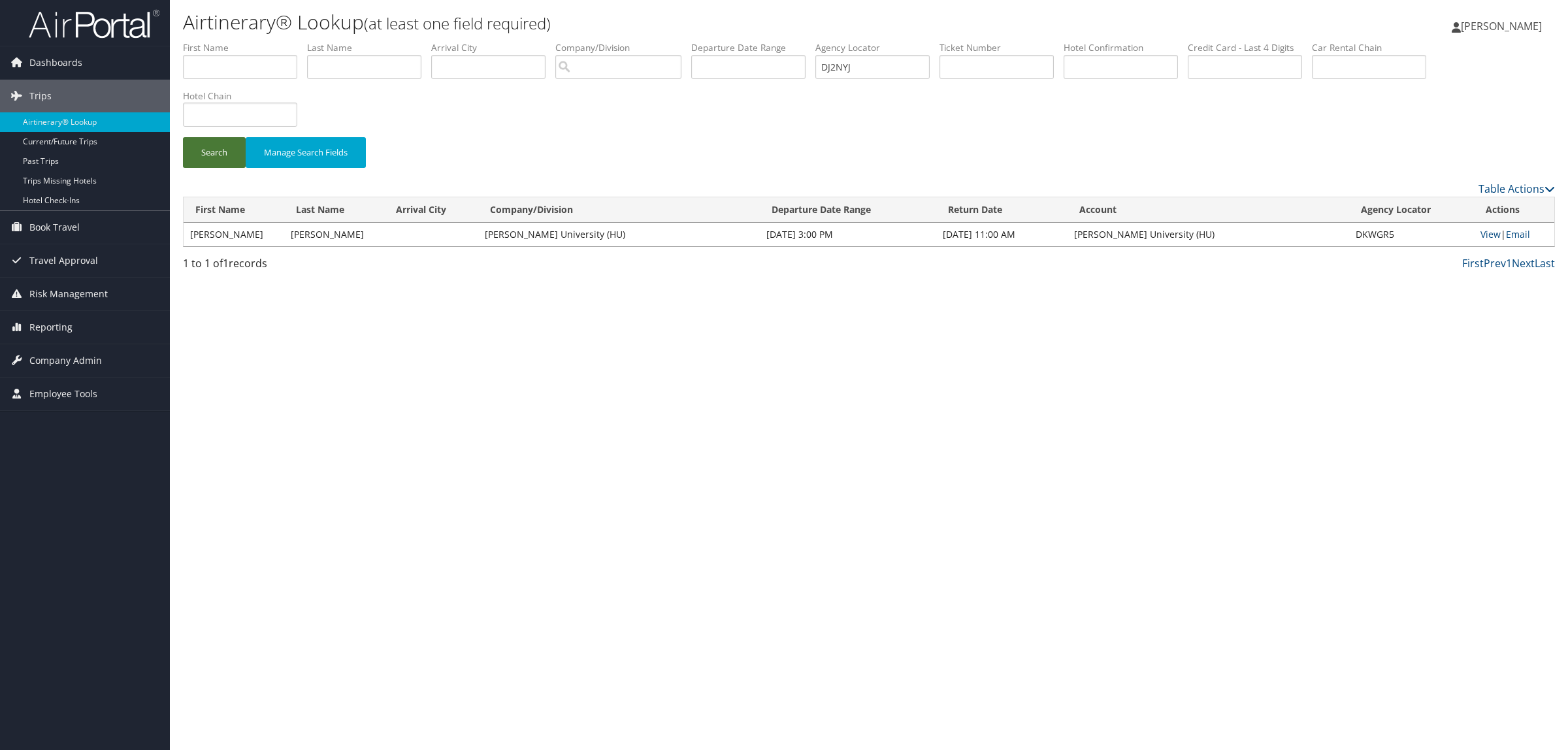
click at [202, 148] on button "Search" at bounding box center [214, 152] width 63 height 31
paste input "FWR0G"
drag, startPoint x: 871, startPoint y: 74, endPoint x: 401, endPoint y: 134, distance: 473.8
click at [494, 103] on form "First Name Last Name Departure City Arrival City Company/Division Airport/City …" at bounding box center [869, 111] width 1372 height 140
click at [234, 152] on button "Search" at bounding box center [214, 152] width 63 height 31
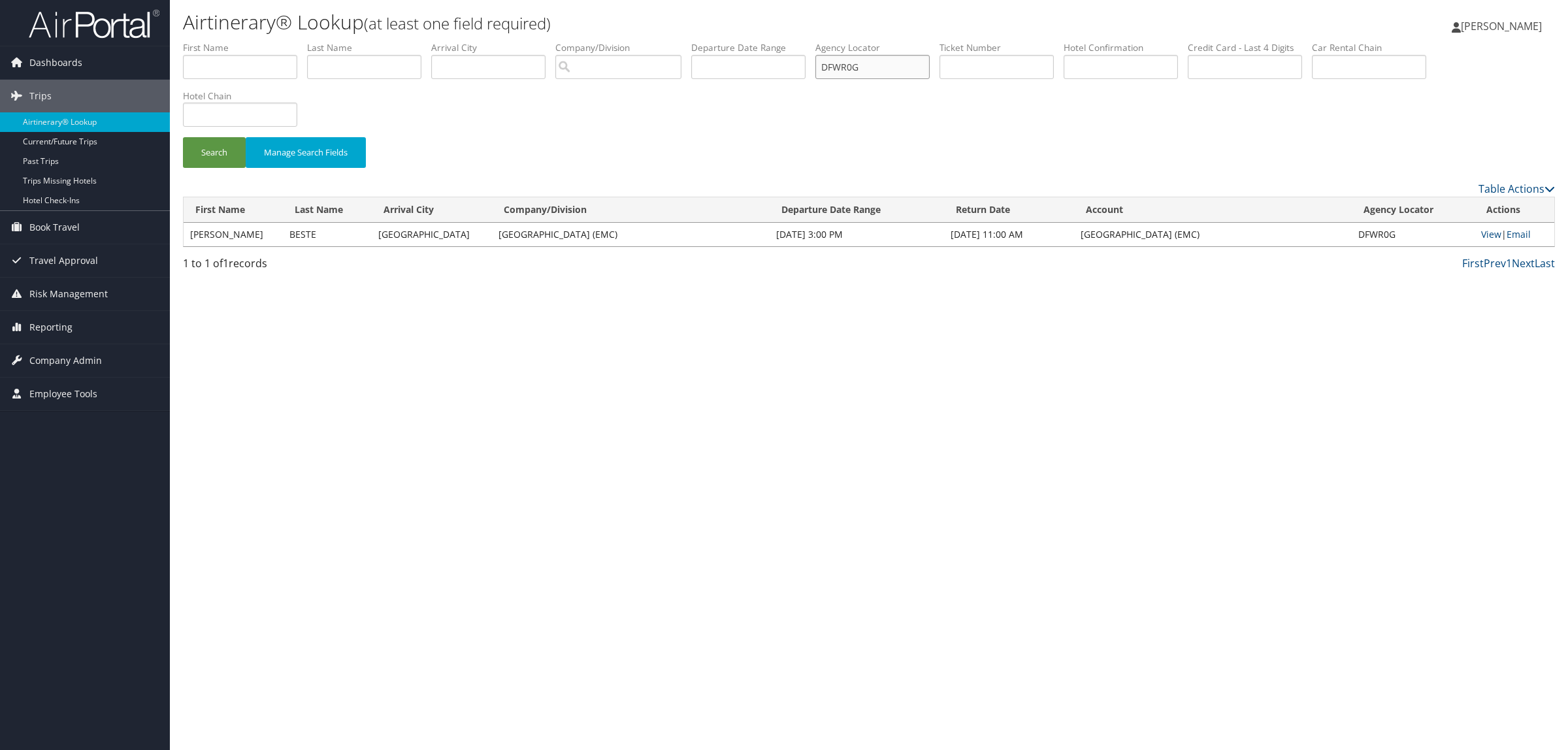
paste input "KWGR5"
click at [206, 155] on button "Search" at bounding box center [214, 152] width 63 height 31
drag, startPoint x: 897, startPoint y: 76, endPoint x: 550, endPoint y: 116, distance: 349.3
click at [589, 110] on form "First Name Last Name Departure City Arrival City Company/Division Airport/City …" at bounding box center [869, 111] width 1372 height 140
paste input "J02"
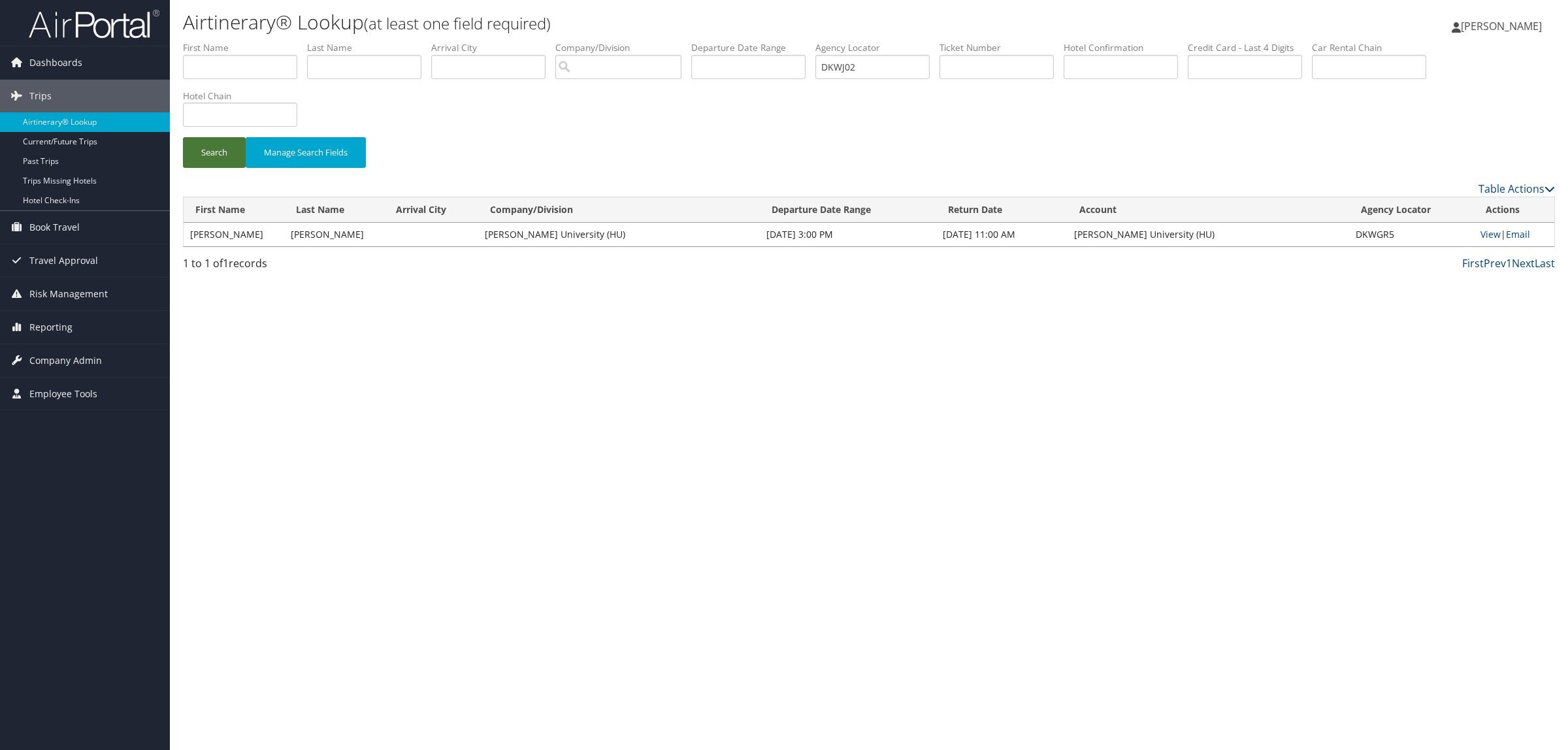
click at [204, 152] on button "Search" at bounding box center [214, 152] width 63 height 31
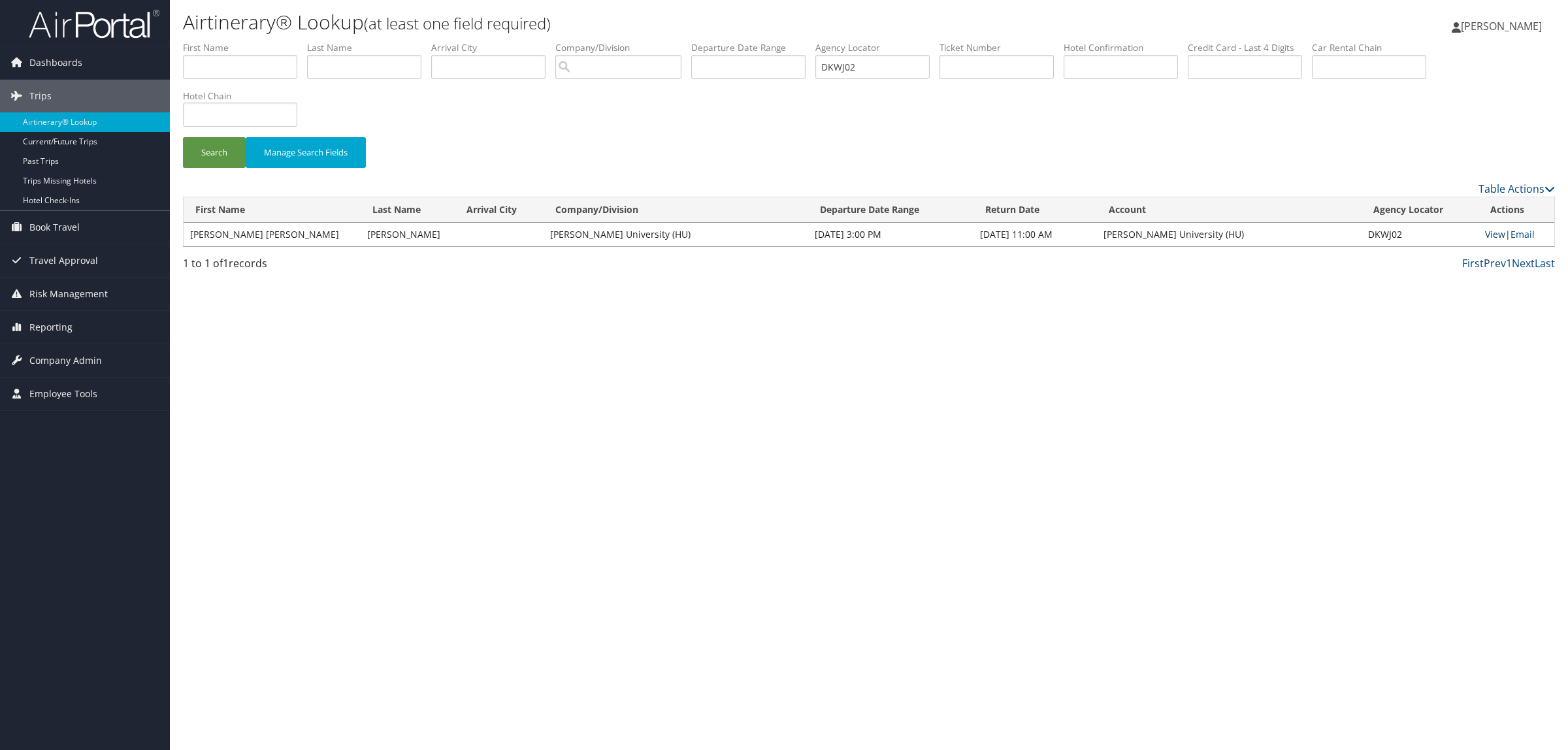
click at [1494, 230] on link "View" at bounding box center [1495, 234] width 20 height 13
drag, startPoint x: 877, startPoint y: 67, endPoint x: 462, endPoint y: 50, distance: 415.3
click at [472, 41] on ul "First Name Last Name Departure City Arrival City Company/Division Airport/City …" at bounding box center [869, 41] width 1372 height 0
paste input "9PLTS"
click at [213, 152] on button "Search" at bounding box center [214, 152] width 63 height 31
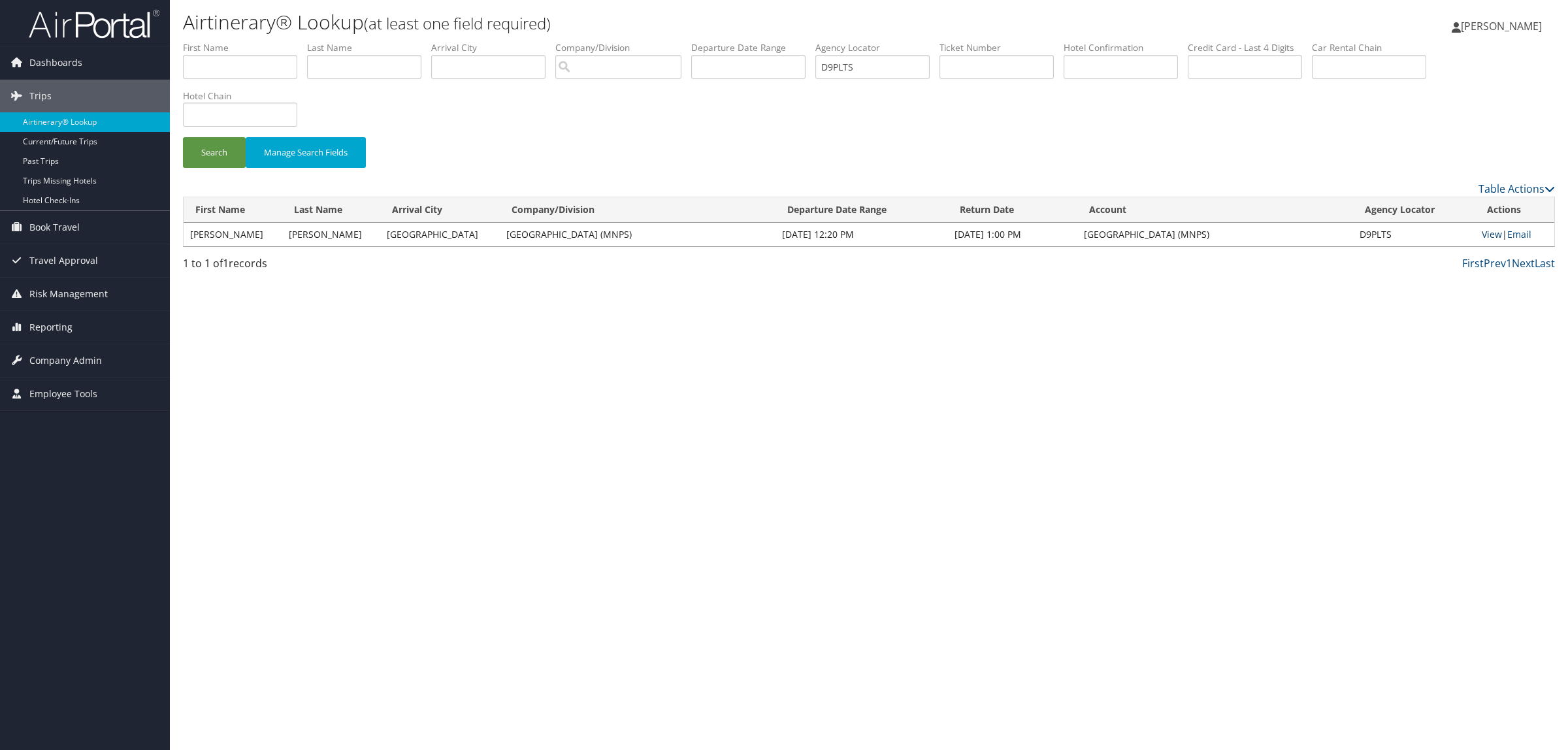
click at [1486, 234] on link "View" at bounding box center [1492, 234] width 20 height 13
drag, startPoint x: 877, startPoint y: 76, endPoint x: 540, endPoint y: 113, distance: 339.0
click at [590, 95] on form "First Name Last Name Departure City Arrival City Company/Division Airport/City …" at bounding box center [869, 111] width 1372 height 140
paste input "JFC1R"
type input "DJFC1R"
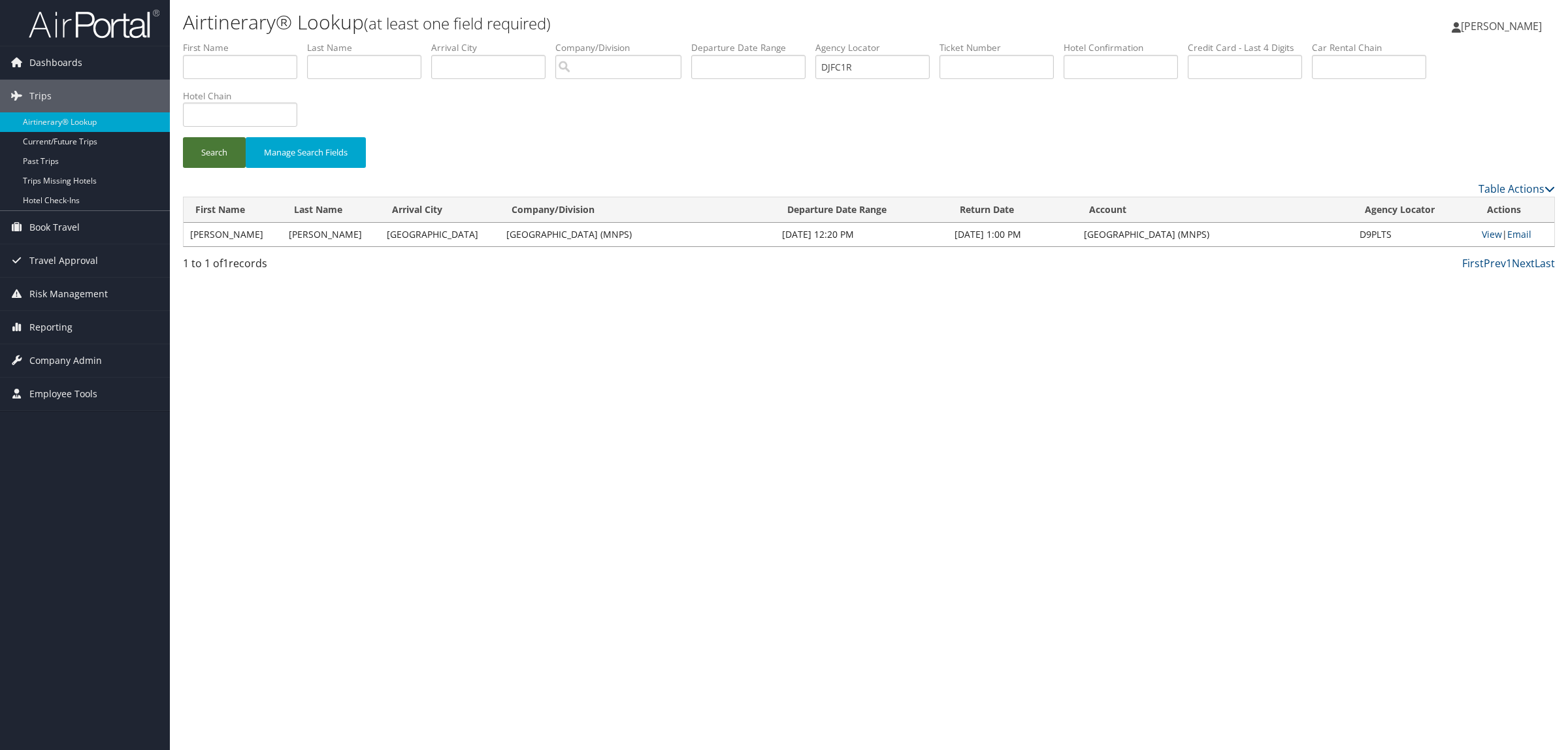
click at [232, 155] on button "Search" at bounding box center [214, 152] width 63 height 31
click at [1486, 237] on link "View" at bounding box center [1492, 234] width 20 height 13
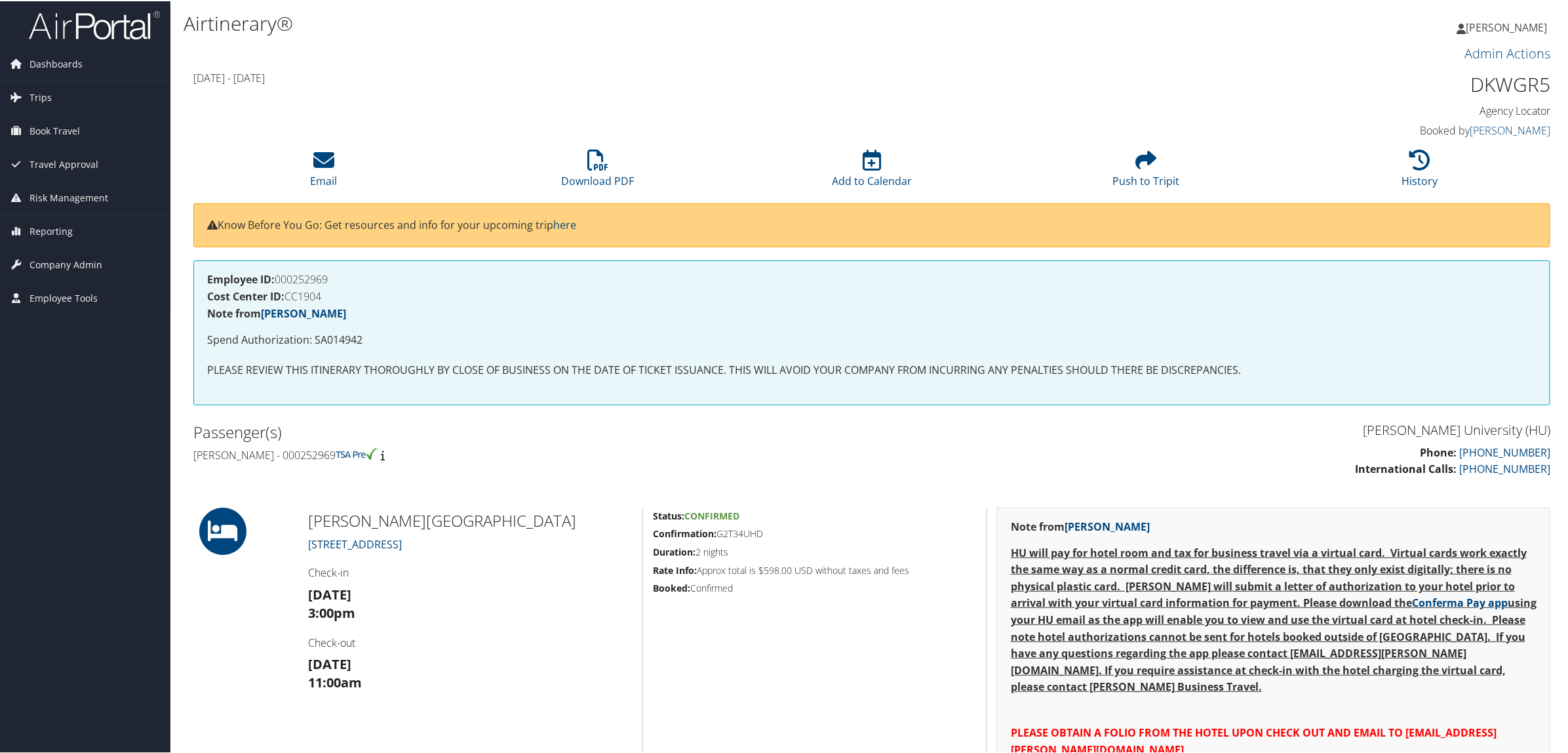
scroll to position [246, 0]
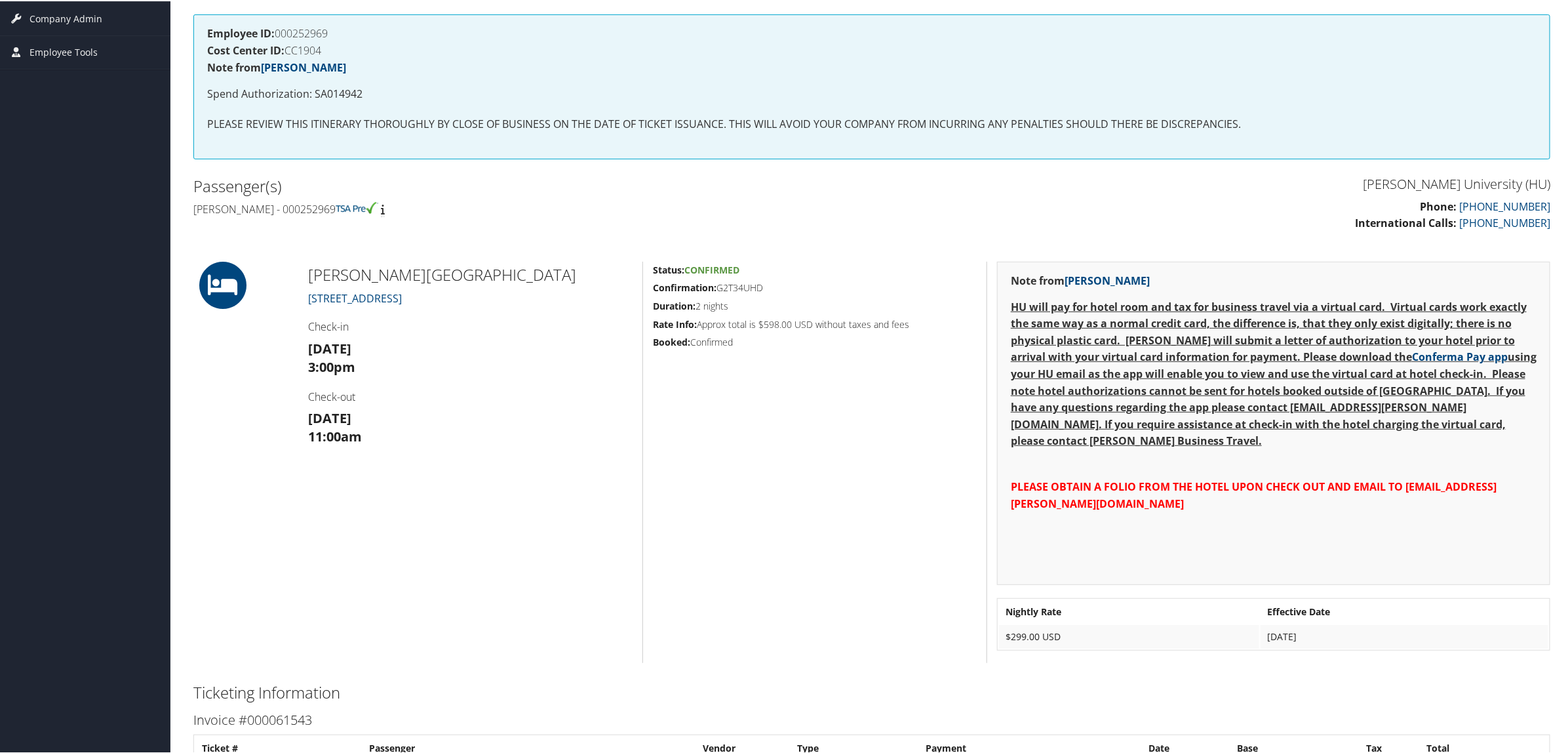
click at [763, 320] on h5 "Rate Info: Approx total is $598.00 USD without taxes and fees" at bounding box center [815, 324] width 324 height 13
drag, startPoint x: 306, startPoint y: 281, endPoint x: 515, endPoint y: 279, distance: 209.0
click at [515, 279] on div "[PERSON_NAME][GEOGRAPHIC_DATA][STREET_ADDRESS] Check-in [DATE] 3:00pm Check-out…" at bounding box center [470, 461] width 344 height 402
copy h2 "[PERSON_NAME][GEOGRAPHIC_DATA]"
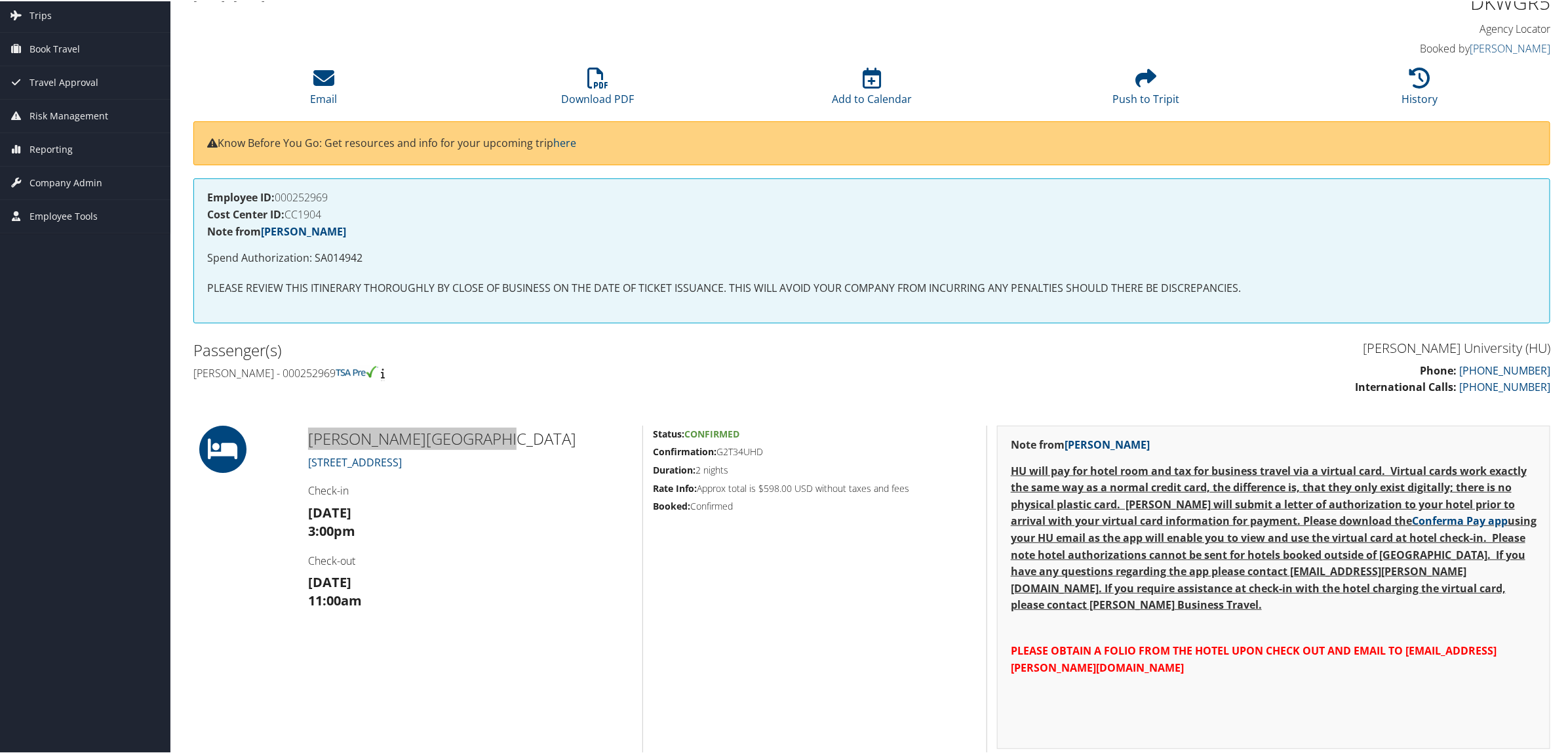
scroll to position [0, 0]
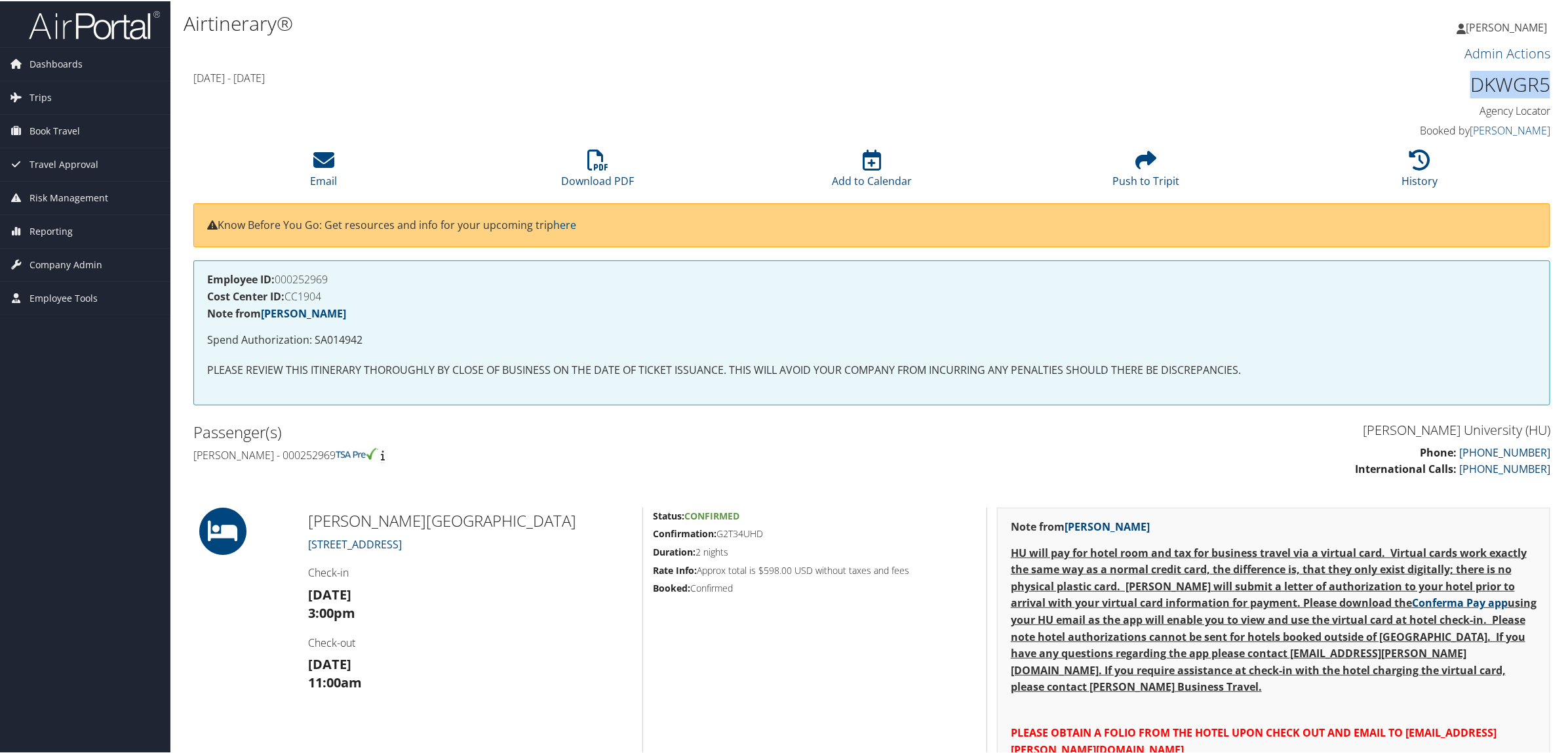
drag, startPoint x: 1460, startPoint y: 80, endPoint x: 1549, endPoint y: 79, distance: 89.0
click at [1549, 79] on div "DKWGR5 Agency Locator Agency Locator DKWGR5 Booked by [PERSON_NAME] Booked by […" at bounding box center [1388, 104] width 344 height 75
copy h1 "DKWGR5"
drag, startPoint x: 718, startPoint y: 535, endPoint x: 756, endPoint y: 530, distance: 38.3
click at [763, 530] on h5 "Confirmation: G2T34UHD" at bounding box center [815, 533] width 324 height 13
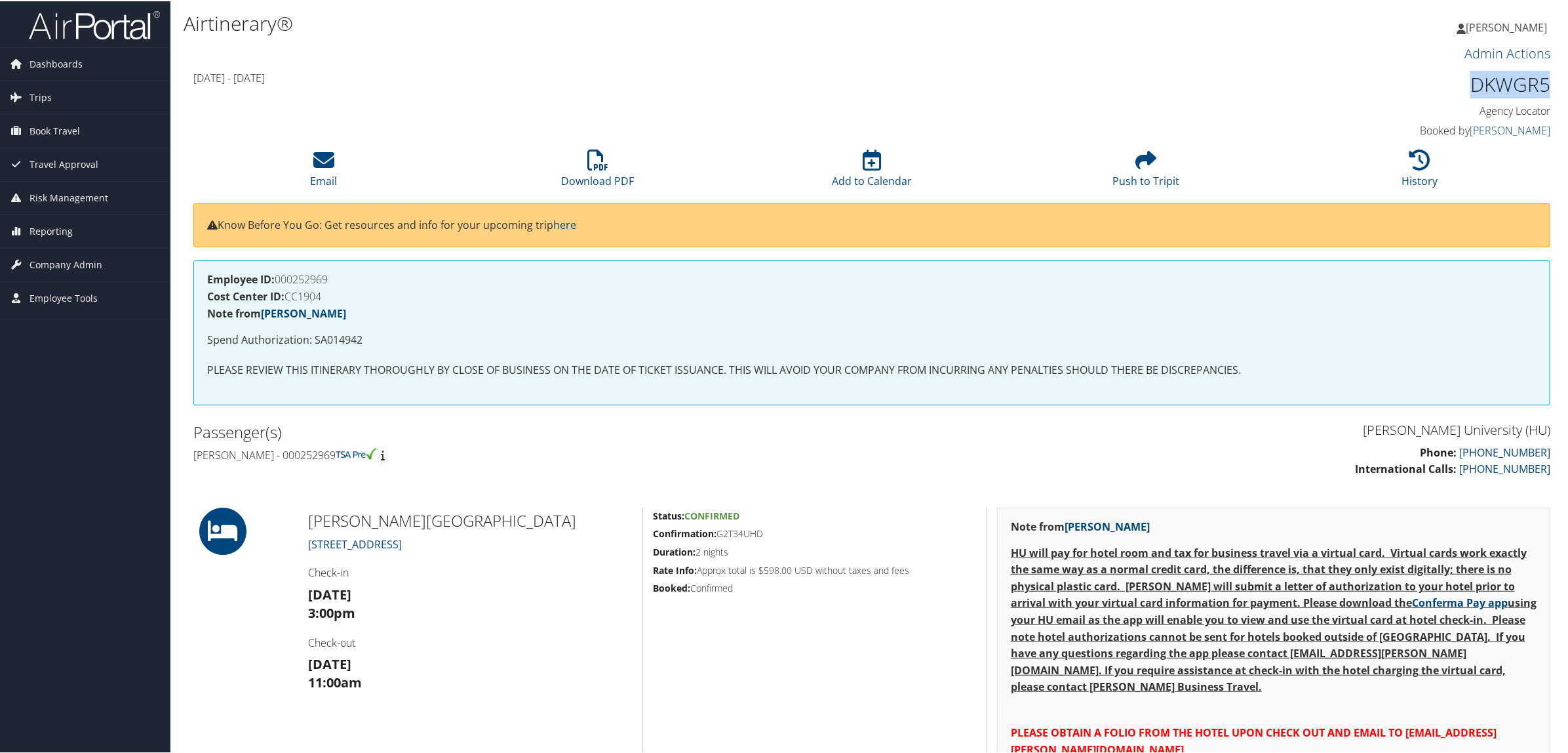
copy h5 "G2T34UHD"
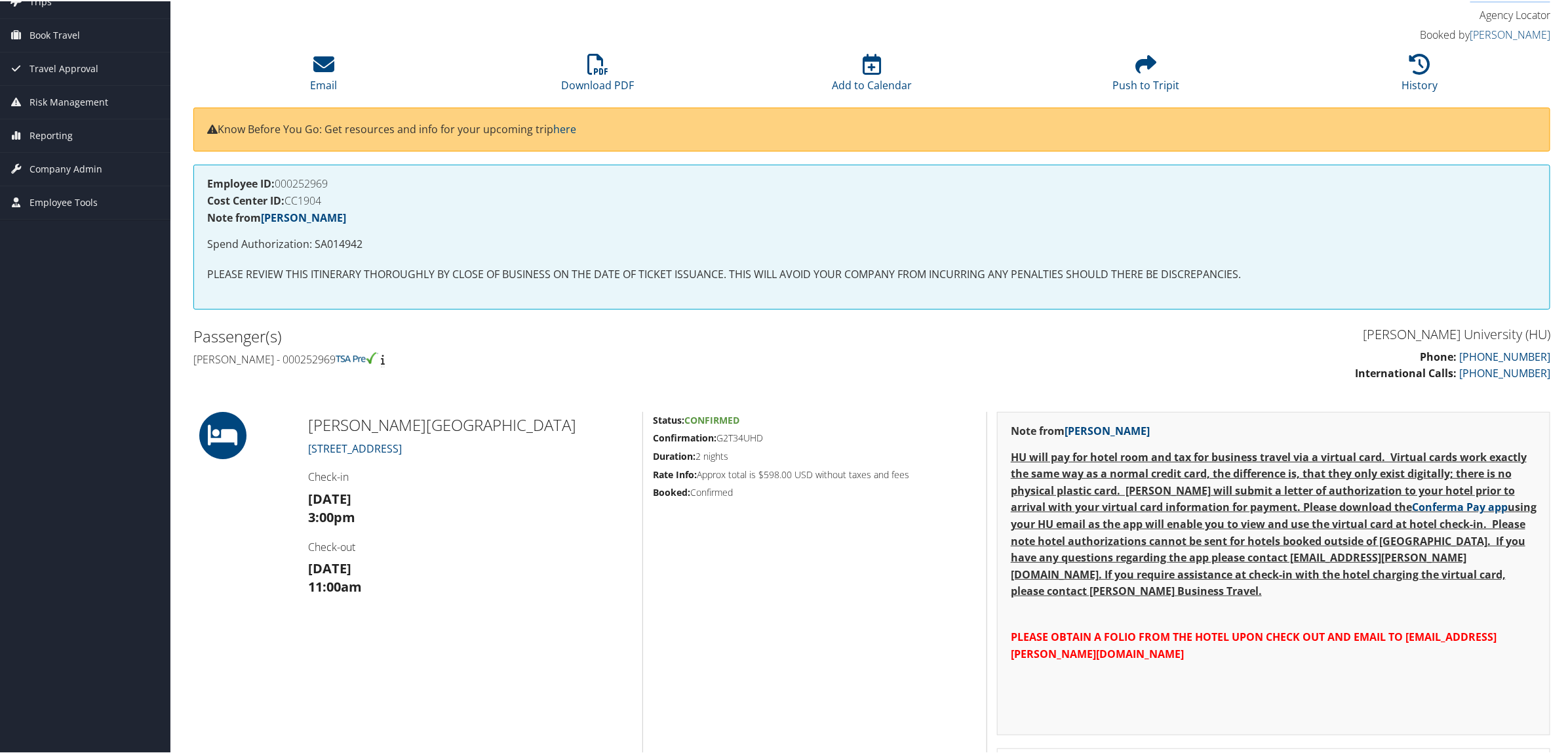
scroll to position [328, 0]
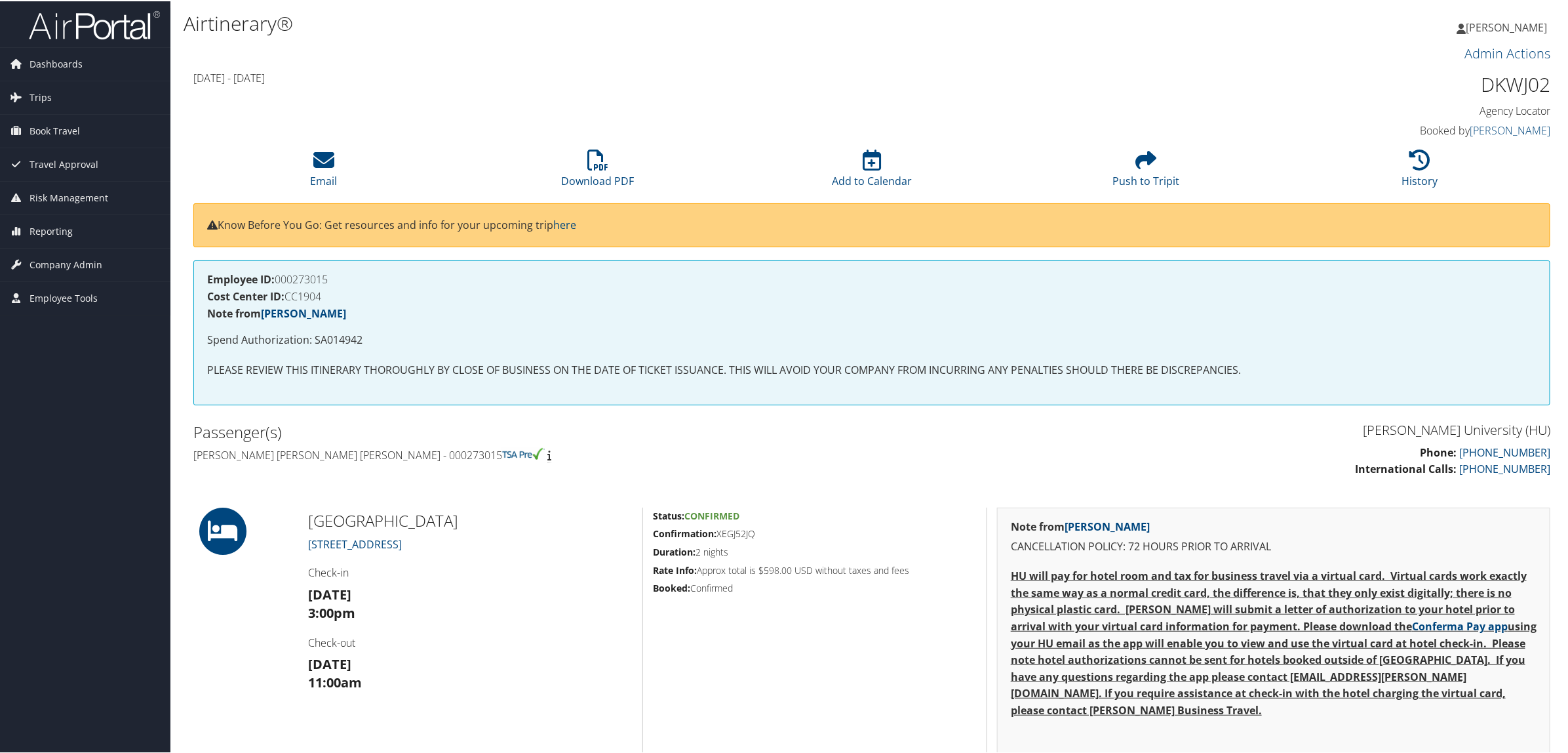
drag, startPoint x: 293, startPoint y: 525, endPoint x: 521, endPoint y: 523, distance: 228.0
click at [521, 523] on div "HAYLORD NATIONAL RESORT 201 WATERFRONT STREET Check-in Sat 04 Oct 3:00pm Check-…" at bounding box center [872, 718] width 1377 height 424
copy div "HAYLORD NATIONAL RESORT"
drag, startPoint x: 192, startPoint y: 453, endPoint x: 412, endPoint y: 453, distance: 220.0
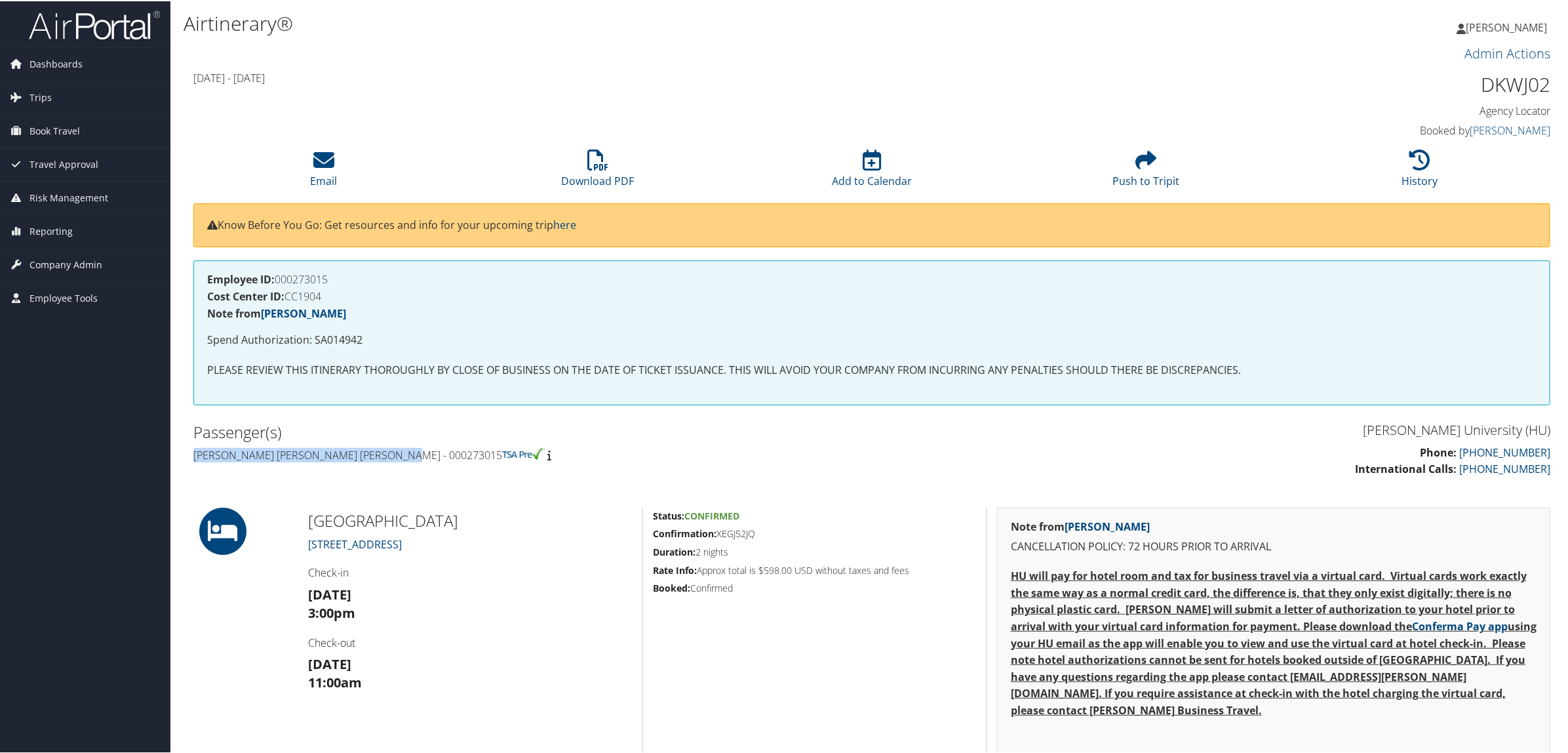
click at [412, 453] on div "Passenger(s) Carolyn lynnmarie nicole Alleyne Perry - 000273015" at bounding box center [528, 442] width 688 height 49
copy h4 "Carolyn lynnmarie nicole Alleyne Perry"
drag, startPoint x: 1477, startPoint y: 77, endPoint x: 1551, endPoint y: 77, distance: 74.0
click at [1551, 77] on div "DKWJ02 Agency Locator Agency Locator DKWJ02 Booked by Allison Holms Booked by A…" at bounding box center [1388, 104] width 344 height 75
copy h1 "DKWJ02"
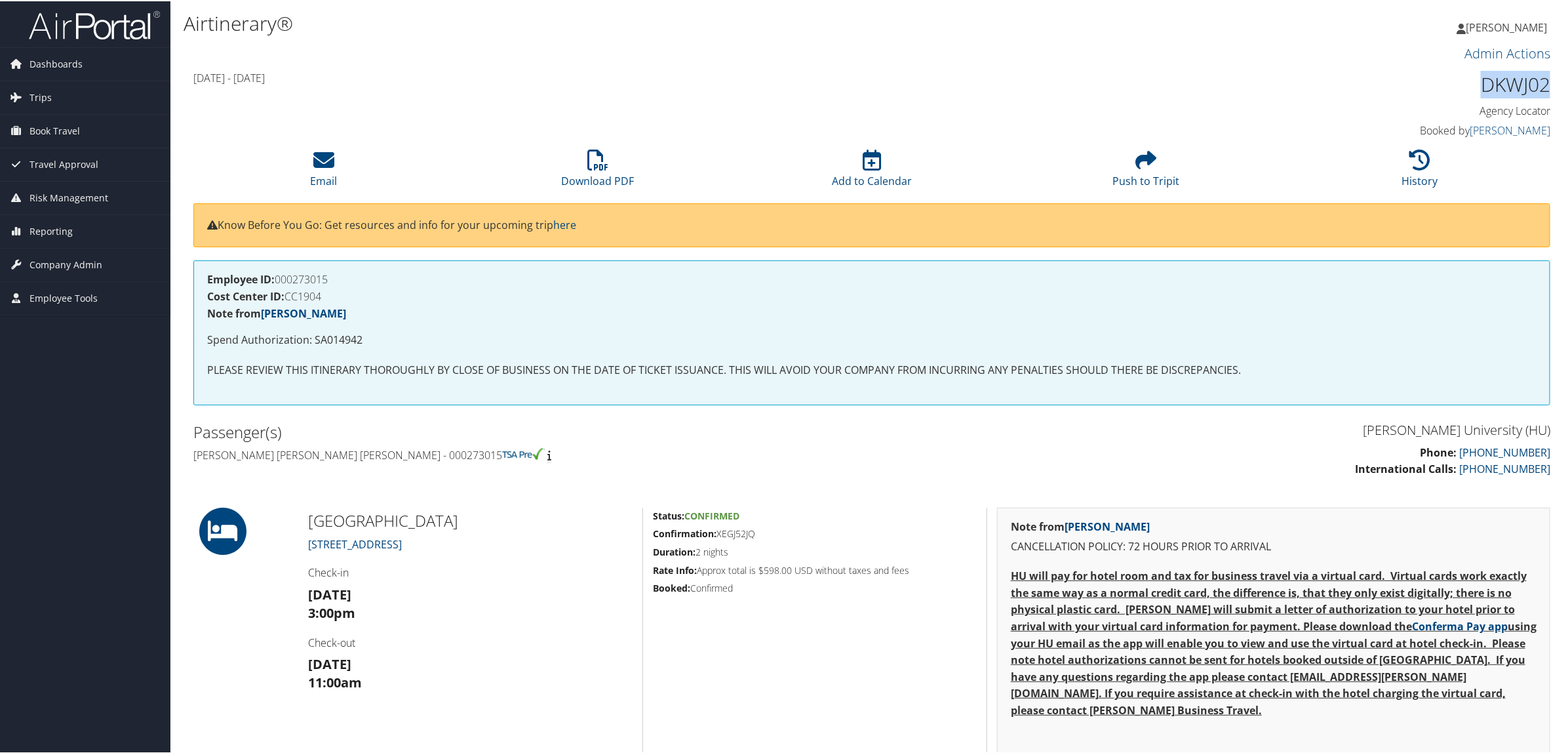
copy h1 "DKWJ02"
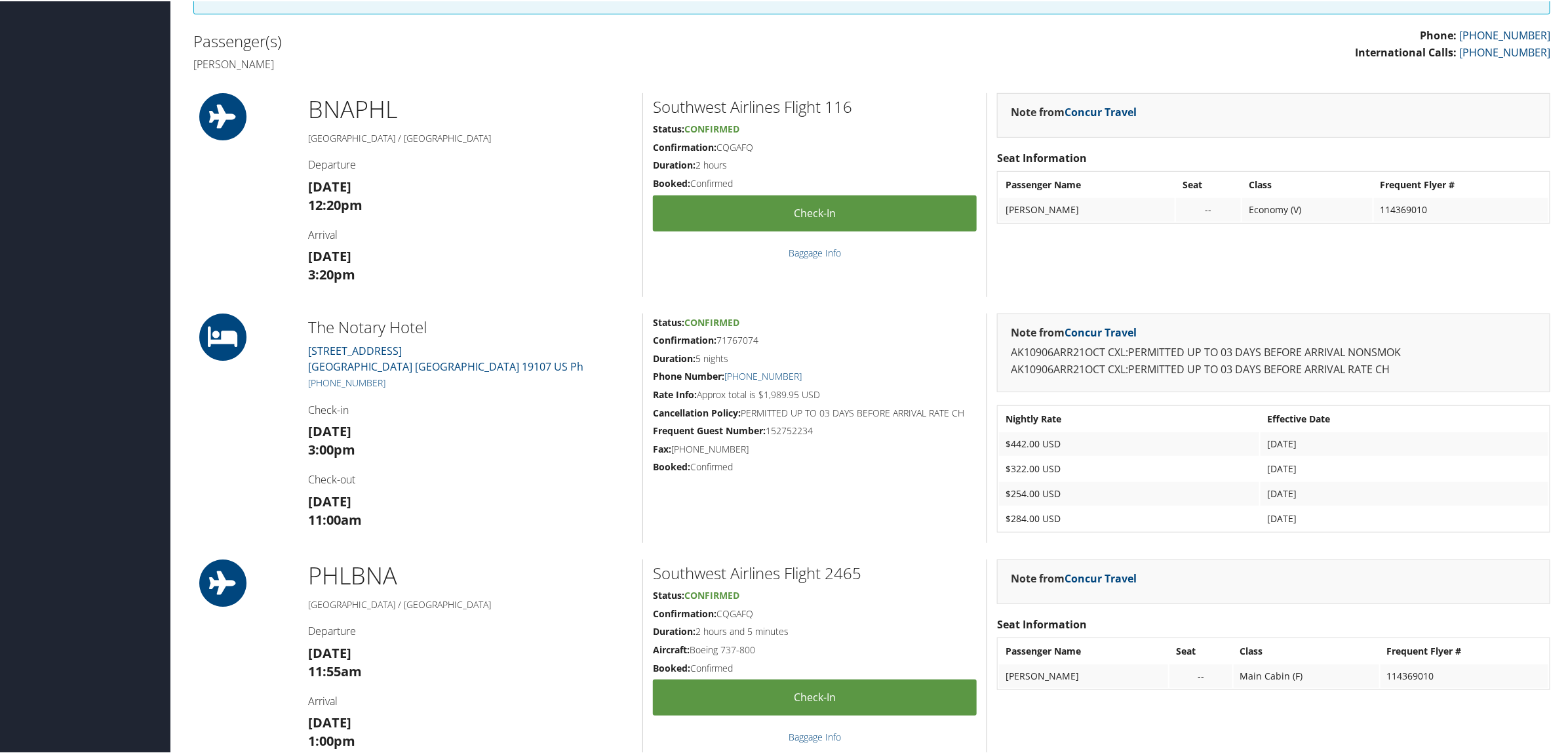
scroll to position [410, 0]
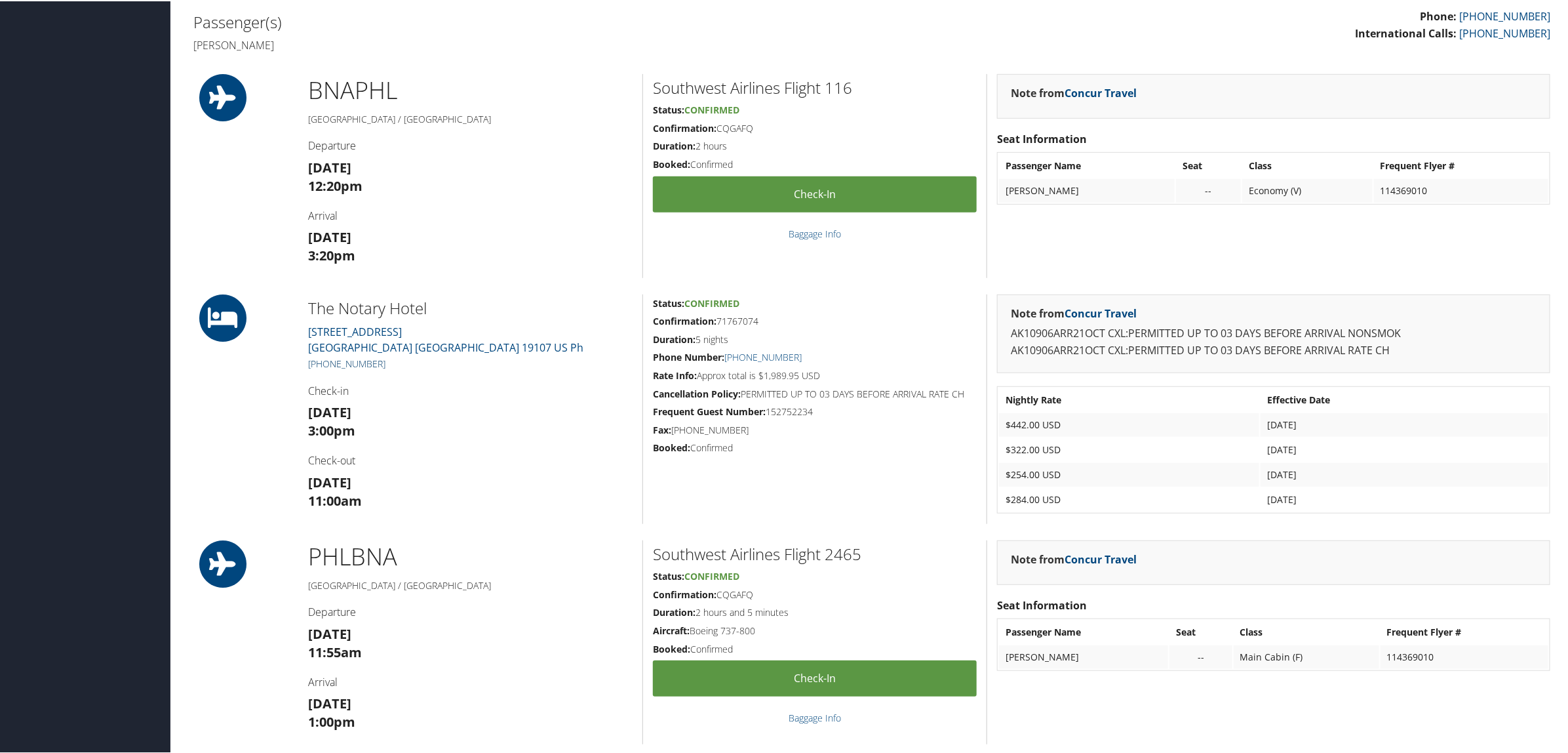
drag, startPoint x: 372, startPoint y: 363, endPoint x: 323, endPoint y: 361, distance: 49.0
click at [323, 361] on h5 "[PHONE_NUMBER]" at bounding box center [470, 363] width 325 height 13
copy link "215) 496-3200"
drag, startPoint x: 720, startPoint y: 322, endPoint x: 749, endPoint y: 317, distance: 29.4
click at [749, 317] on h5 "Confirmation: 71767074" at bounding box center [815, 320] width 324 height 13
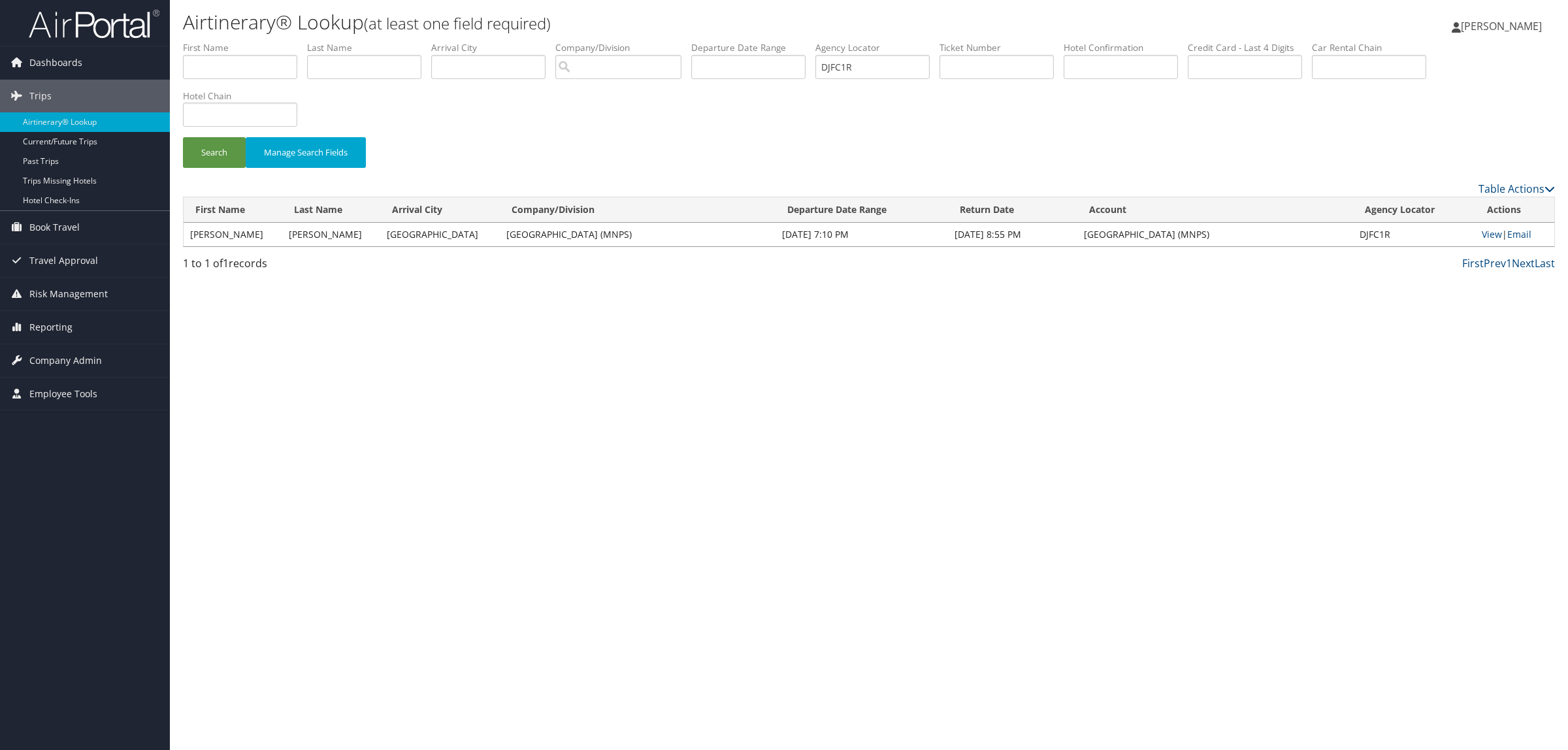
click at [807, 41] on ul "First Name Last Name Departure City Arrival City Company/Division Airport/City …" at bounding box center [869, 41] width 1372 height 0
type input "DHMKL2"
click at [225, 135] on li "Hotel Chain" at bounding box center [245, 113] width 124 height 47
click at [227, 147] on button "Search" at bounding box center [214, 152] width 63 height 31
click at [1497, 233] on link "View" at bounding box center [1491, 234] width 20 height 13
